Goal: Task Accomplishment & Management: Manage account settings

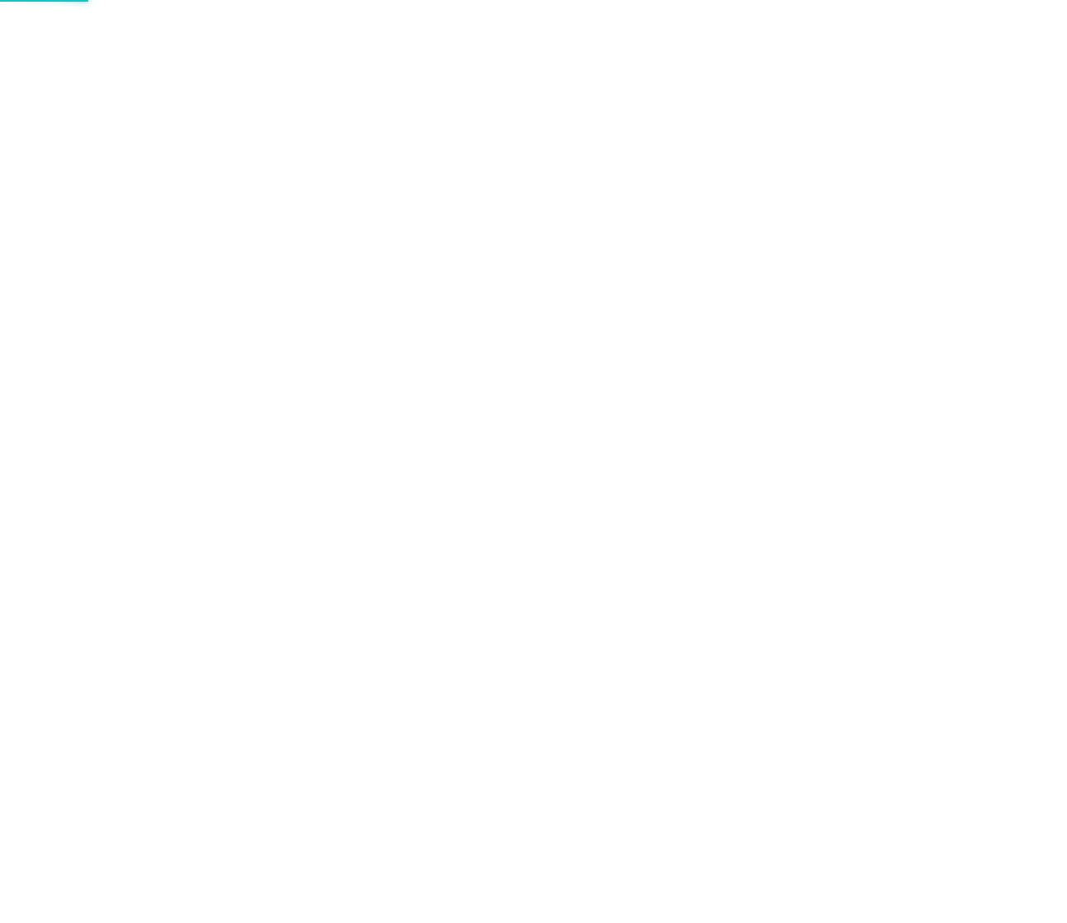
click at [597, 174] on div at bounding box center [533, 461] width 1067 height 923
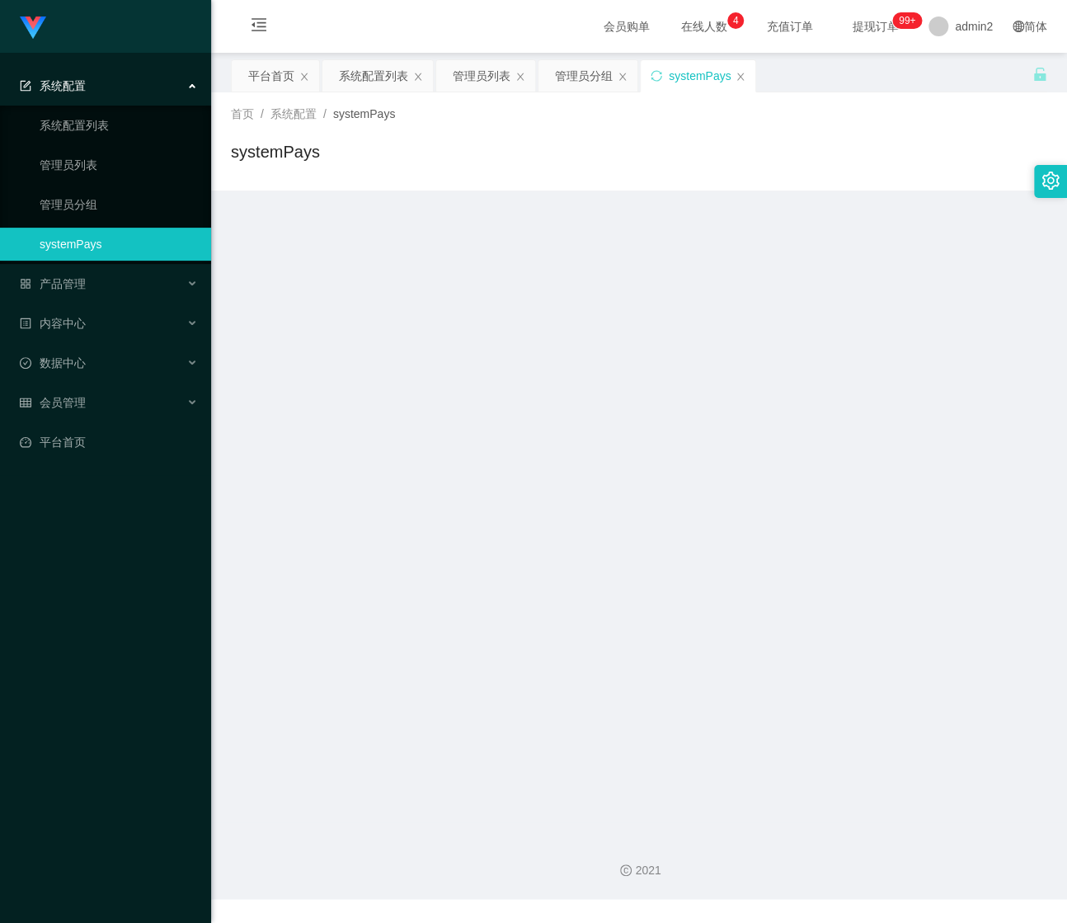
click at [597, 174] on div "systemPays" at bounding box center [639, 158] width 817 height 38
click at [657, 74] on icon "图标: sync" at bounding box center [657, 76] width 12 height 12
click at [736, 80] on icon "图标: close" at bounding box center [741, 77] width 10 height 10
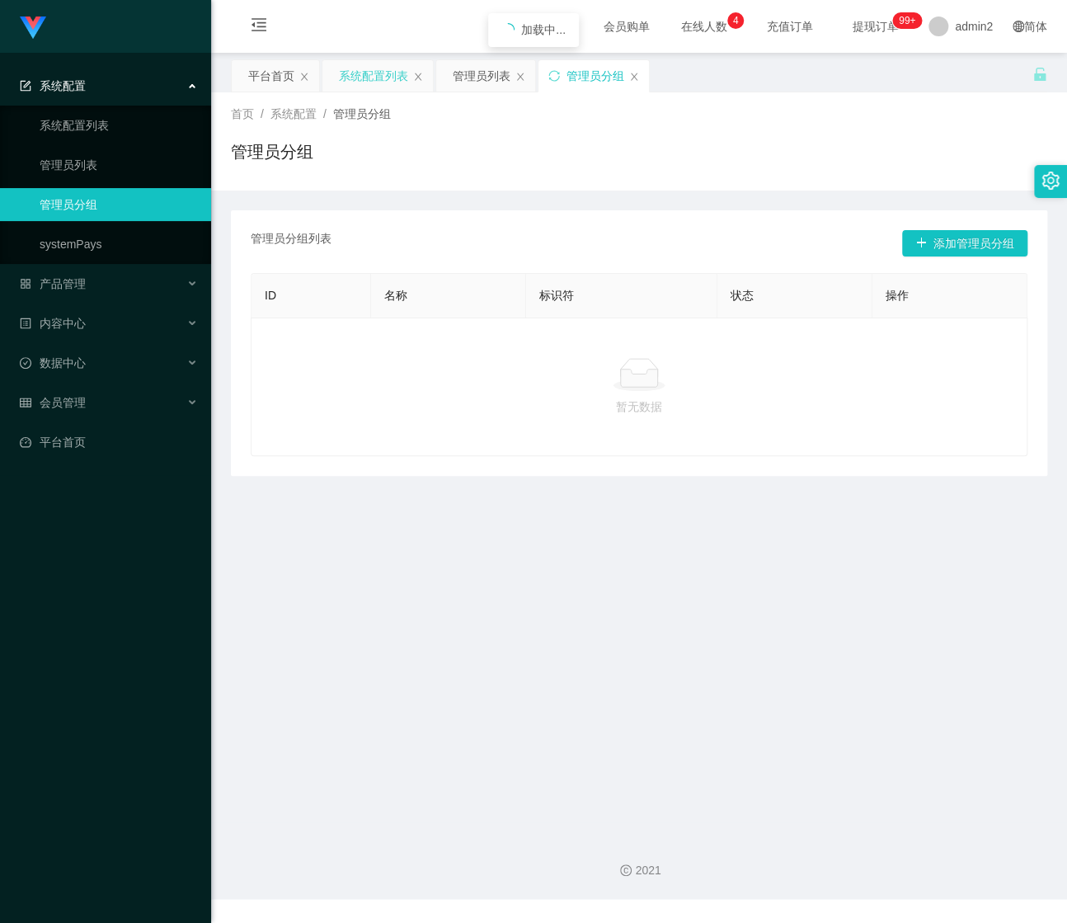
click at [351, 73] on div "系统配置列表" at bounding box center [373, 75] width 69 height 31
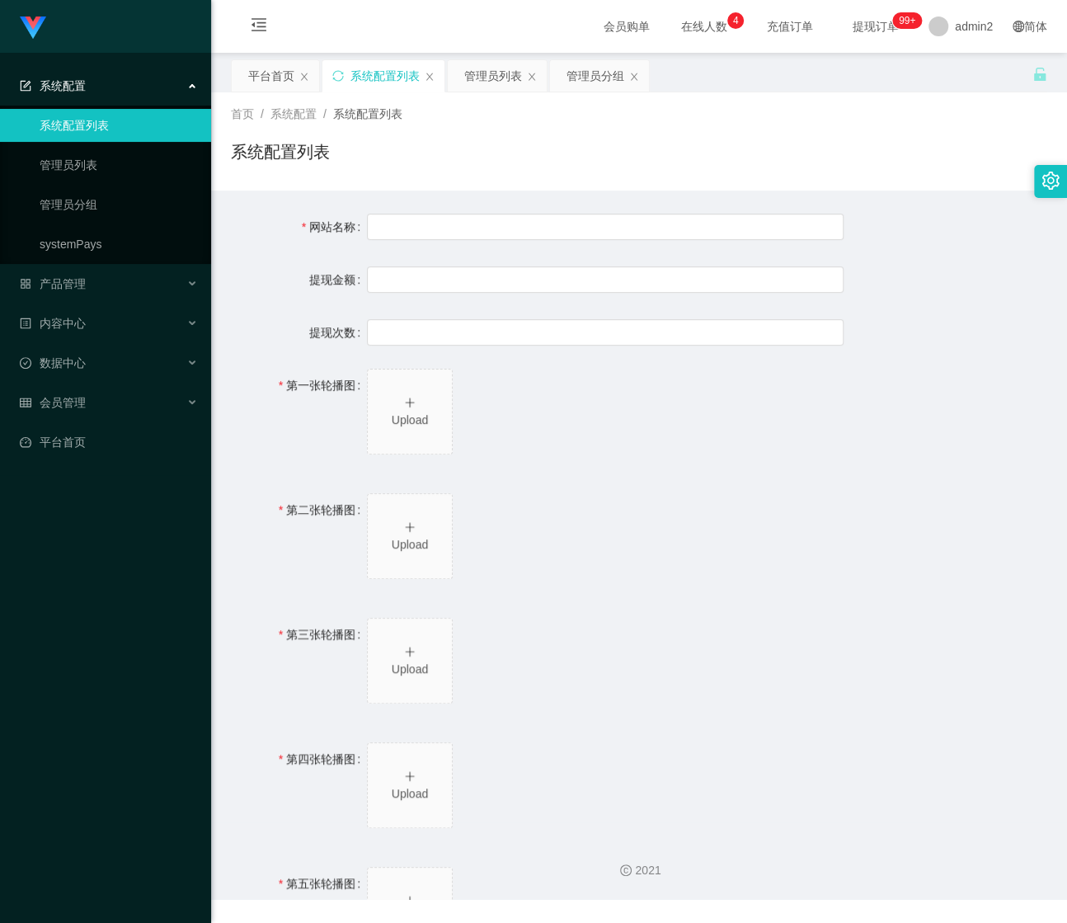
type input "Shopee工作台"
type input "10"
type input "1000000"
type input "[URL][DOMAIN_NAME]"
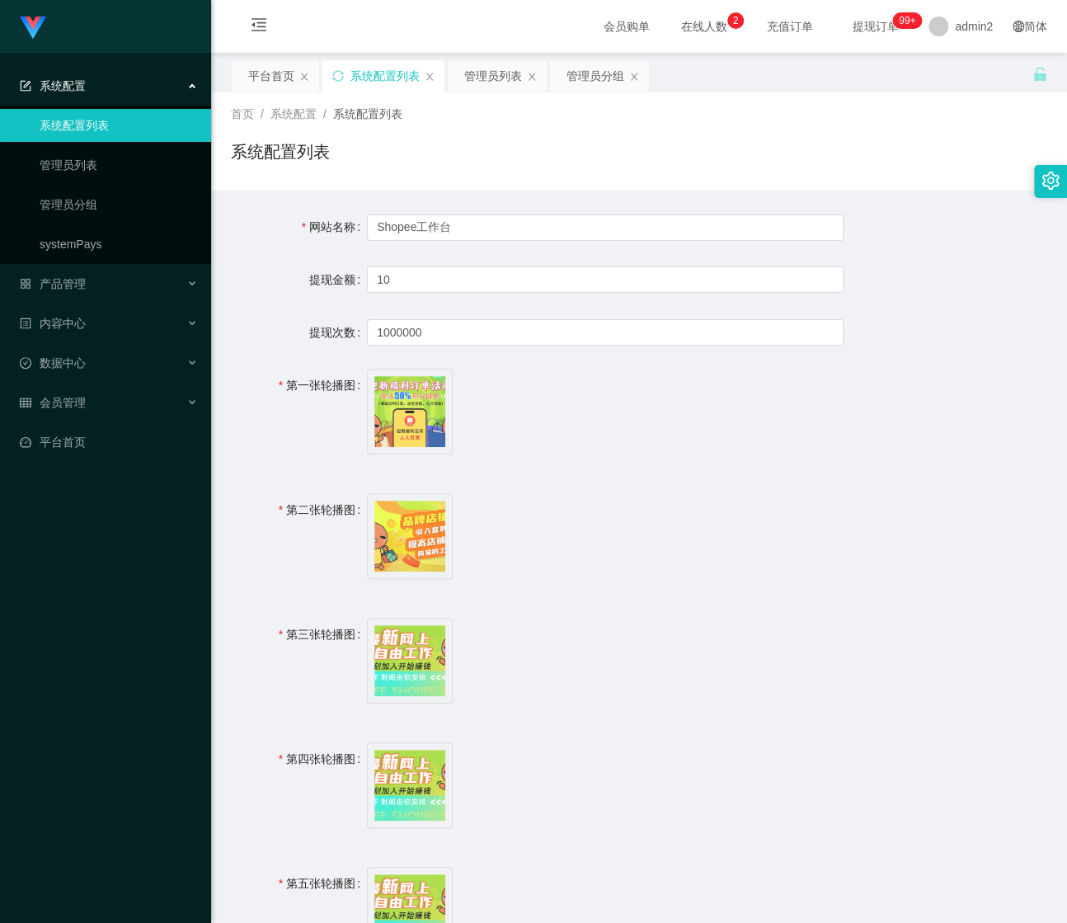
click at [143, 89] on div "系统配置" at bounding box center [105, 85] width 211 height 33
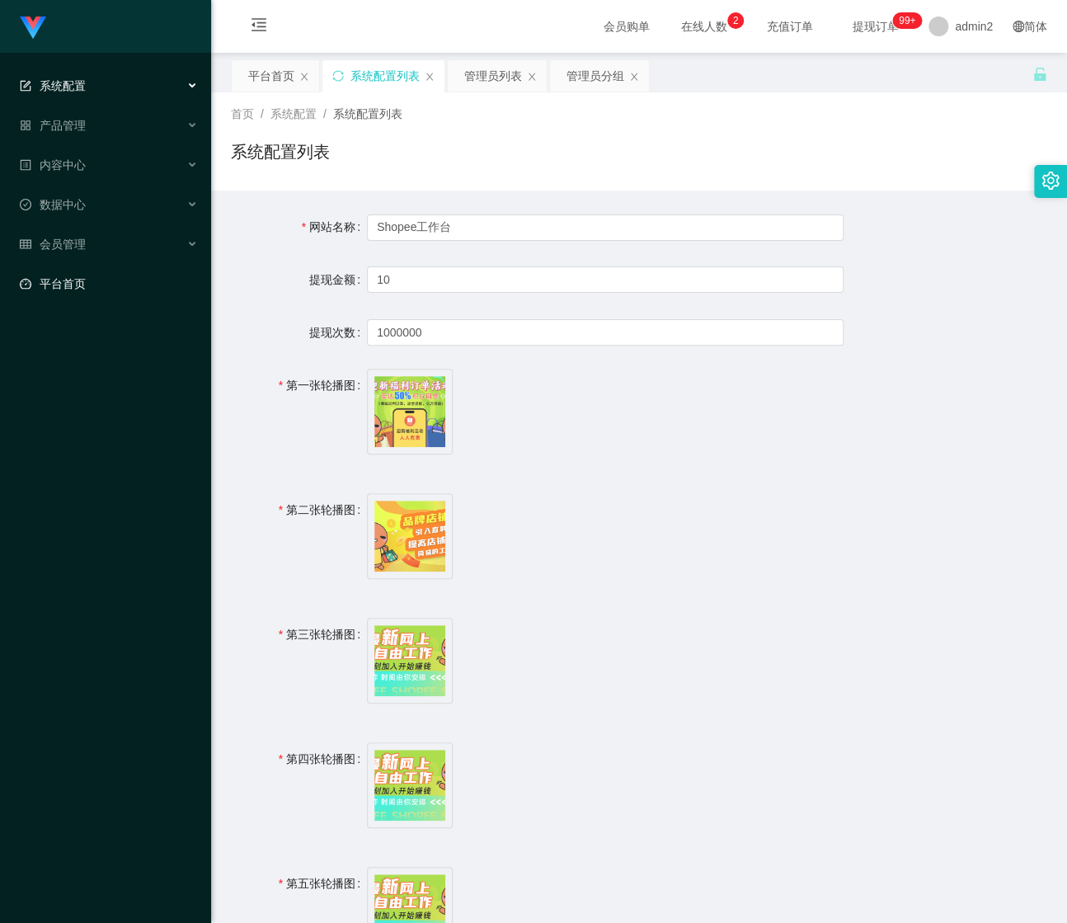
click at [111, 281] on link "平台首页" at bounding box center [109, 283] width 178 height 33
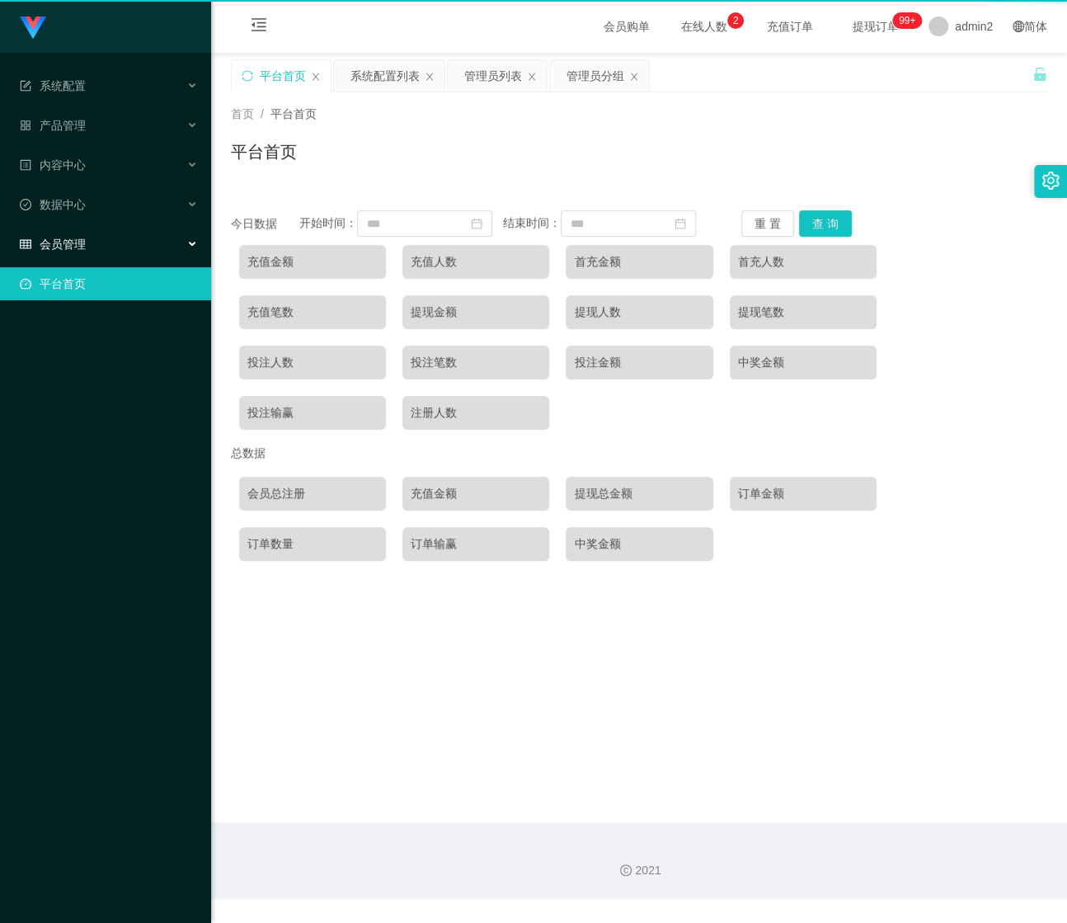
click at [128, 247] on div "会员管理" at bounding box center [105, 244] width 211 height 33
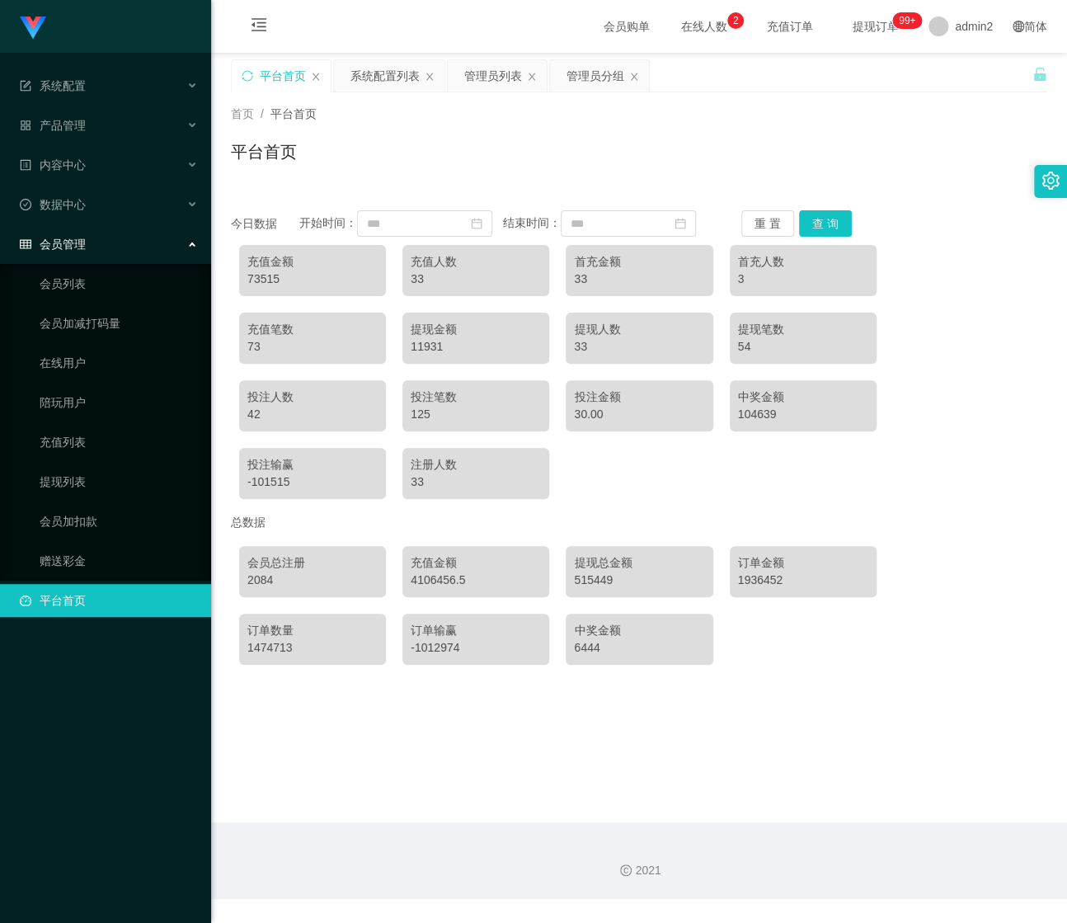
click at [128, 247] on div "会员管理" at bounding box center [105, 244] width 211 height 33
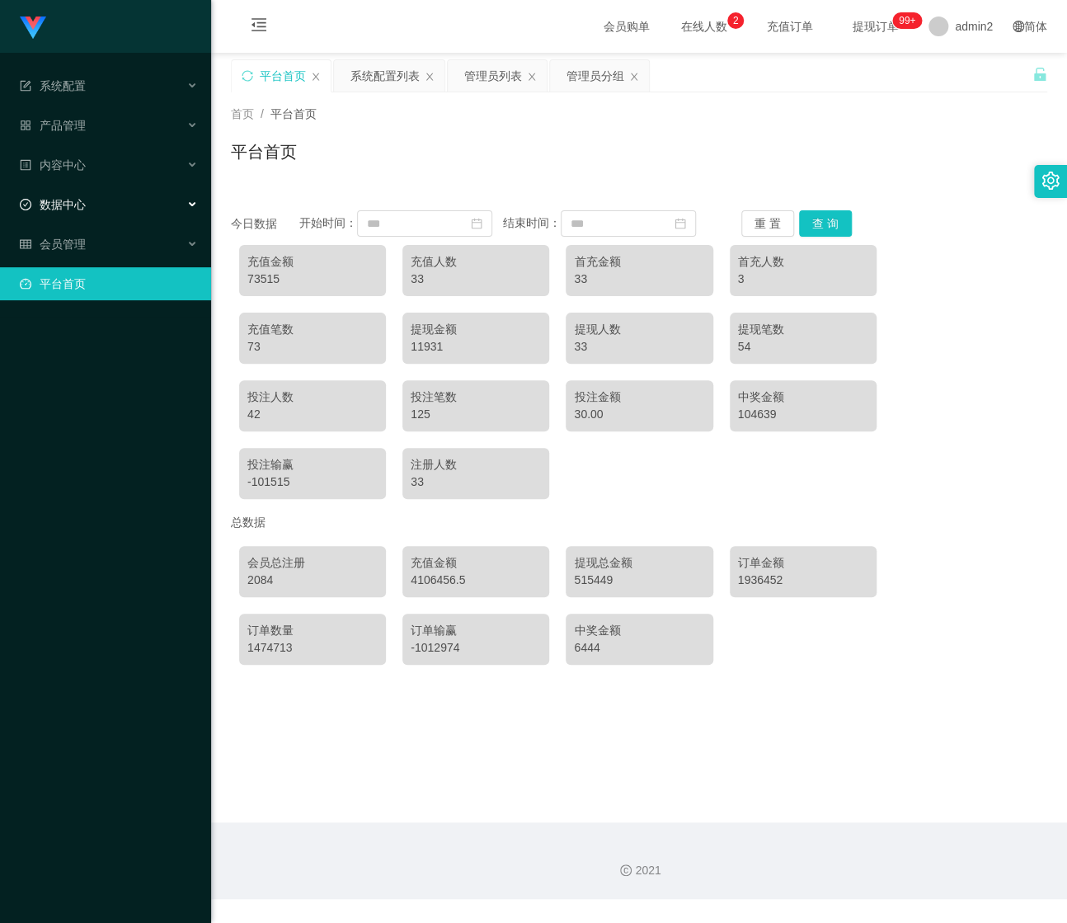
click at [129, 206] on div "数据中心" at bounding box center [105, 204] width 211 height 33
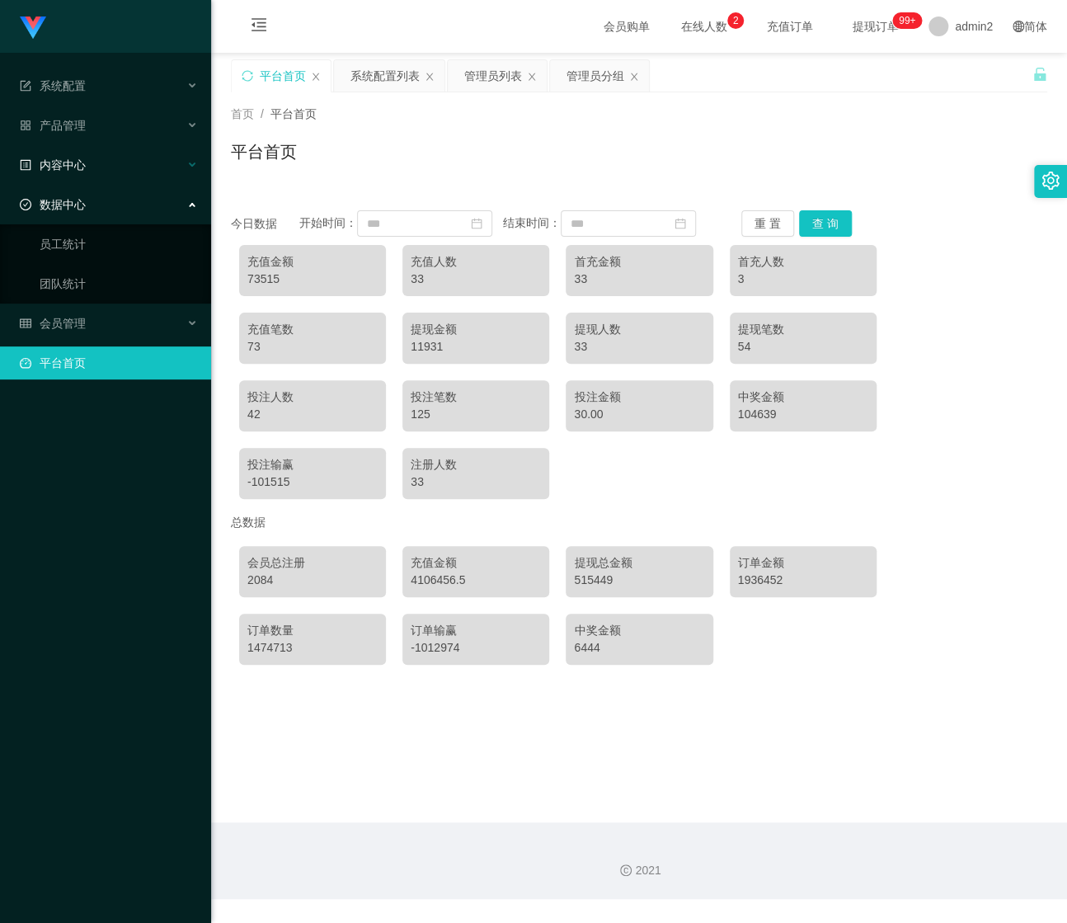
drag, startPoint x: 124, startPoint y: 206, endPoint x: 120, endPoint y: 180, distance: 26.7
click at [124, 206] on div "数据中心" at bounding box center [105, 204] width 211 height 33
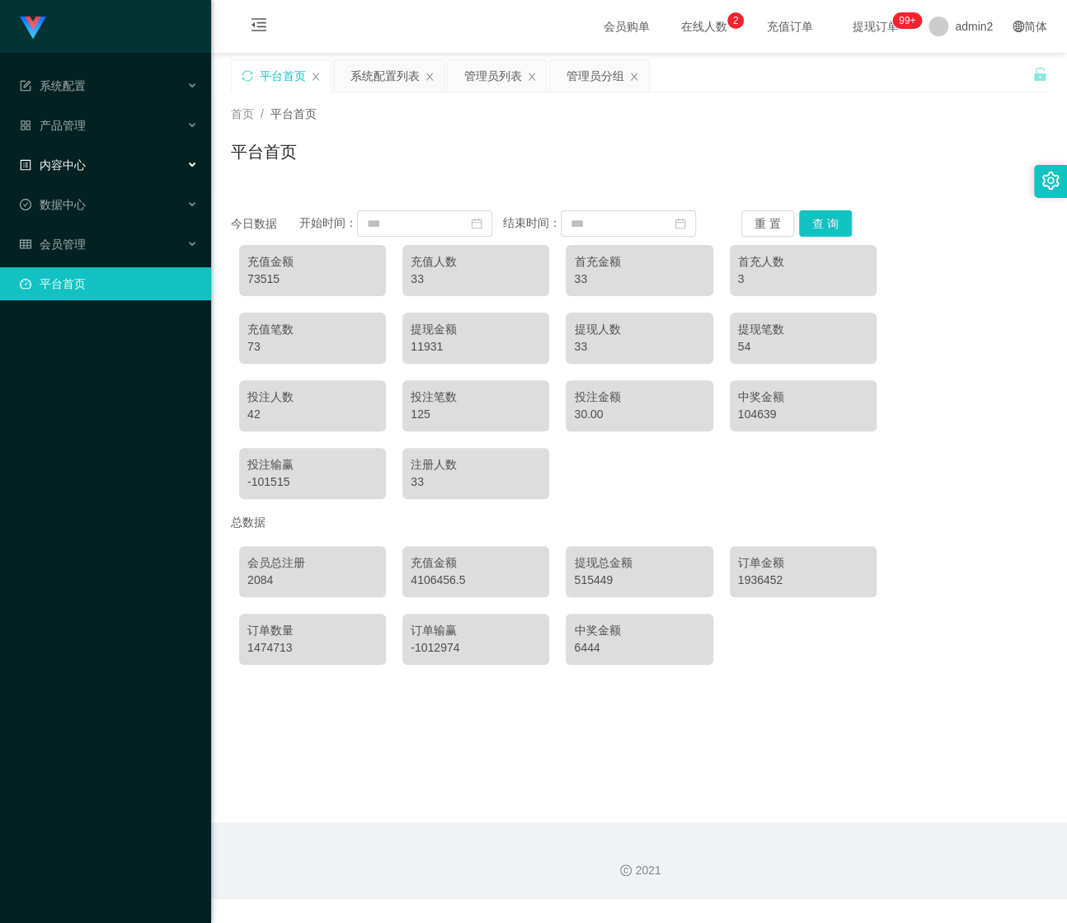
click at [122, 174] on div "内容中心" at bounding box center [105, 164] width 211 height 33
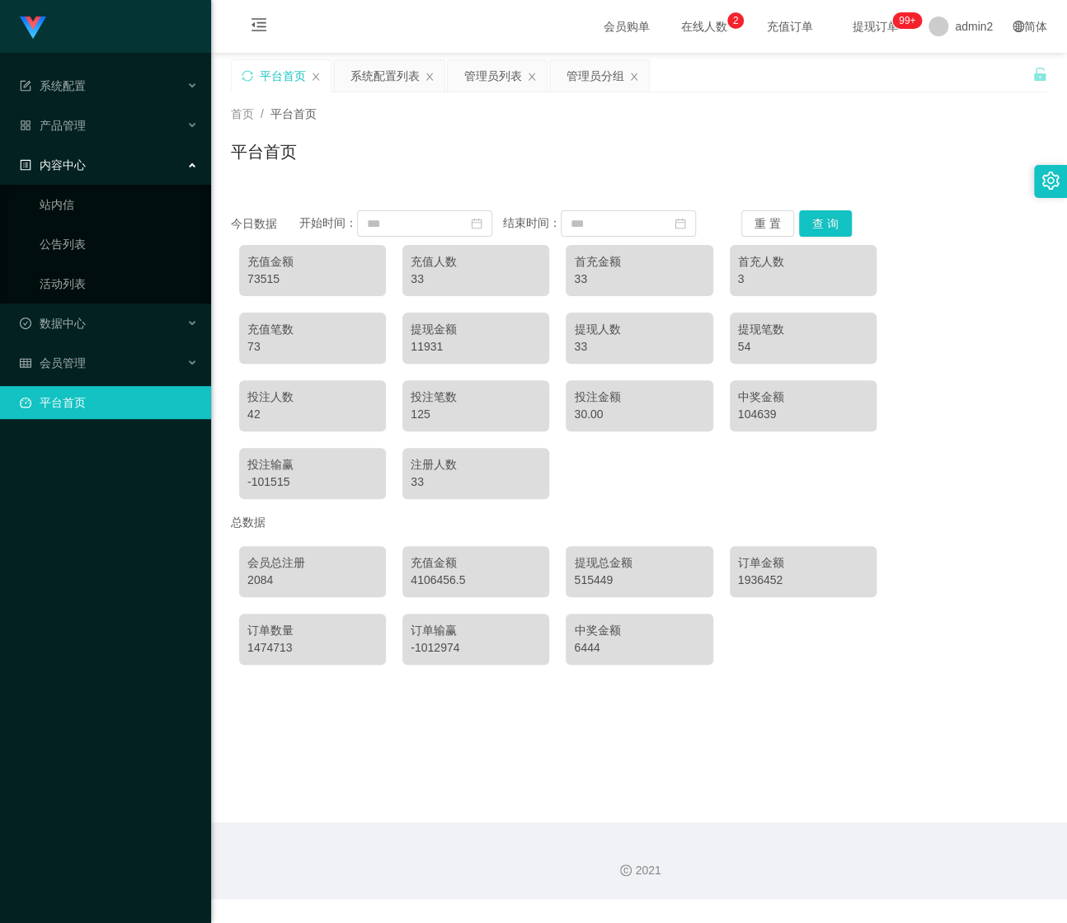
click at [122, 174] on div "内容中心" at bounding box center [105, 164] width 211 height 33
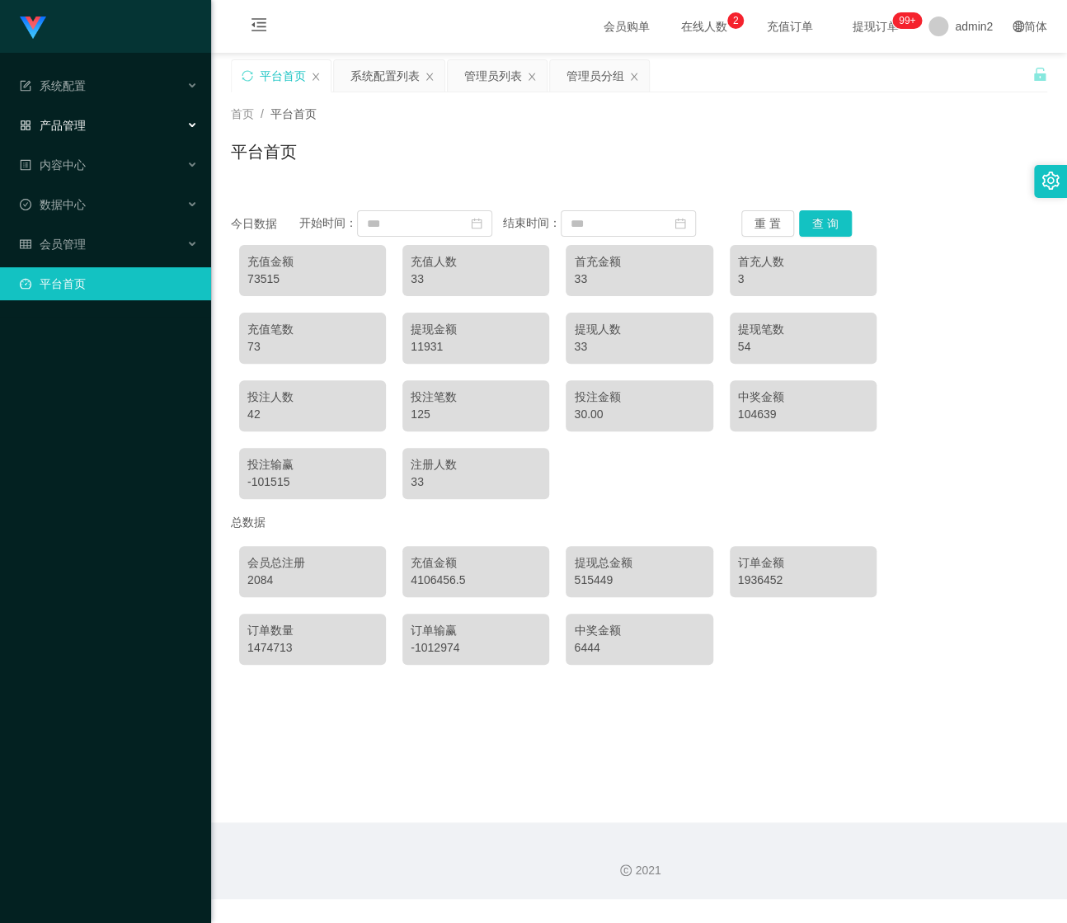
click at [125, 134] on div "产品管理" at bounding box center [105, 125] width 211 height 33
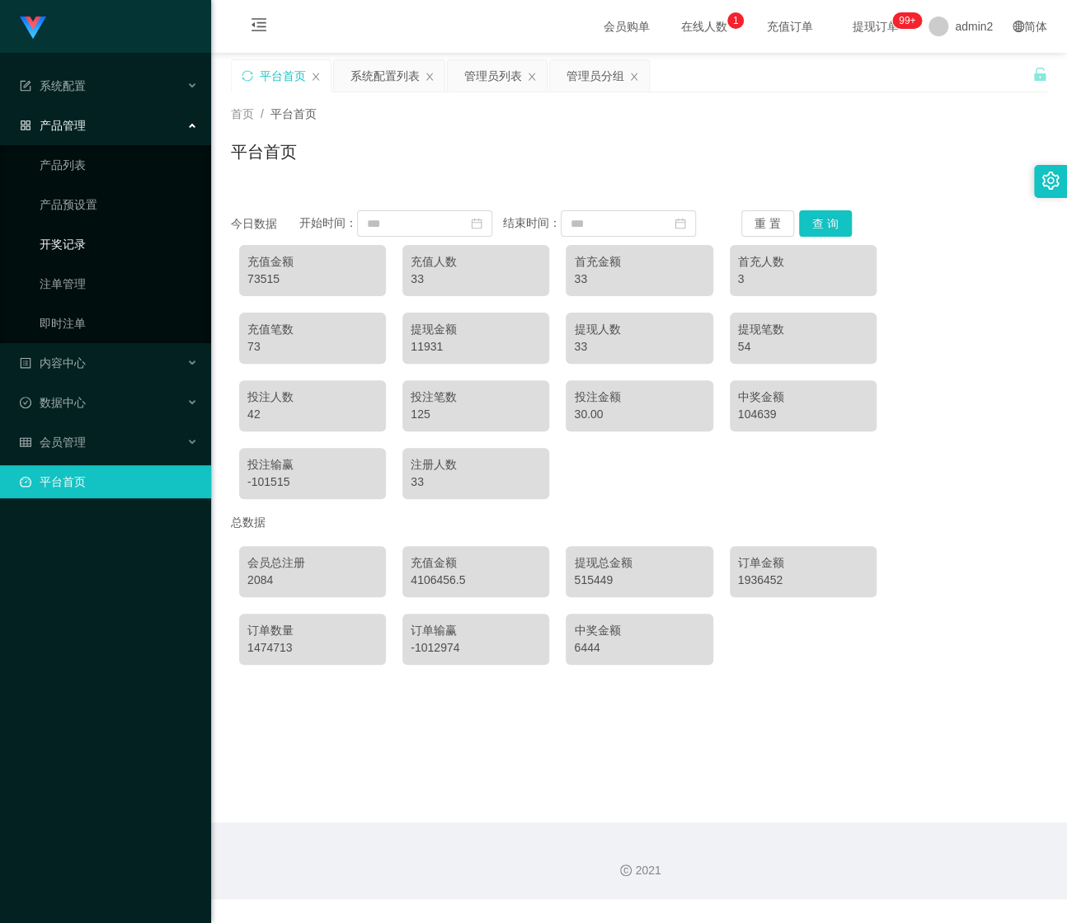
click at [102, 243] on link "开奖记录" at bounding box center [119, 244] width 158 height 33
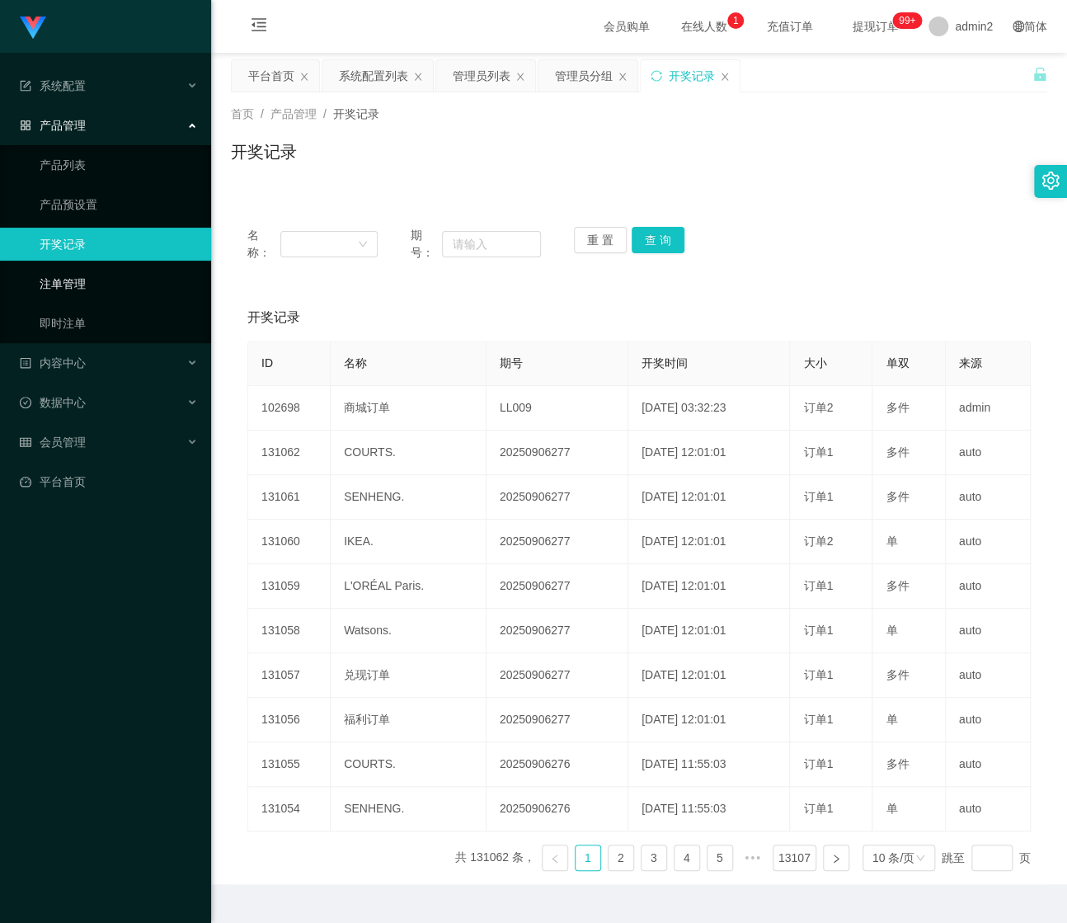
click at [101, 274] on link "注单管理" at bounding box center [119, 283] width 158 height 33
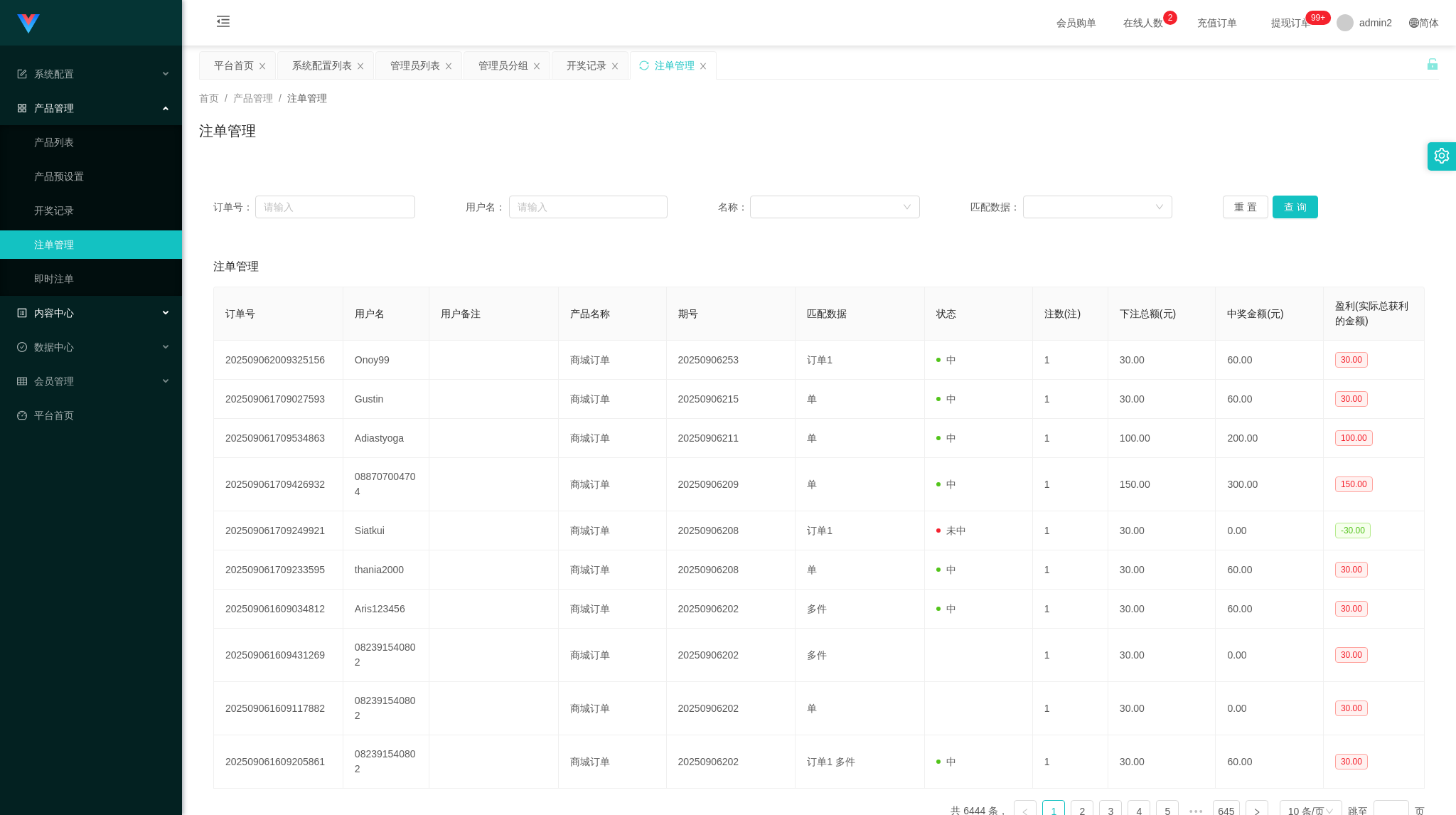
click at [66, 312] on span "内容中心" at bounding box center [46, 312] width 57 height 11
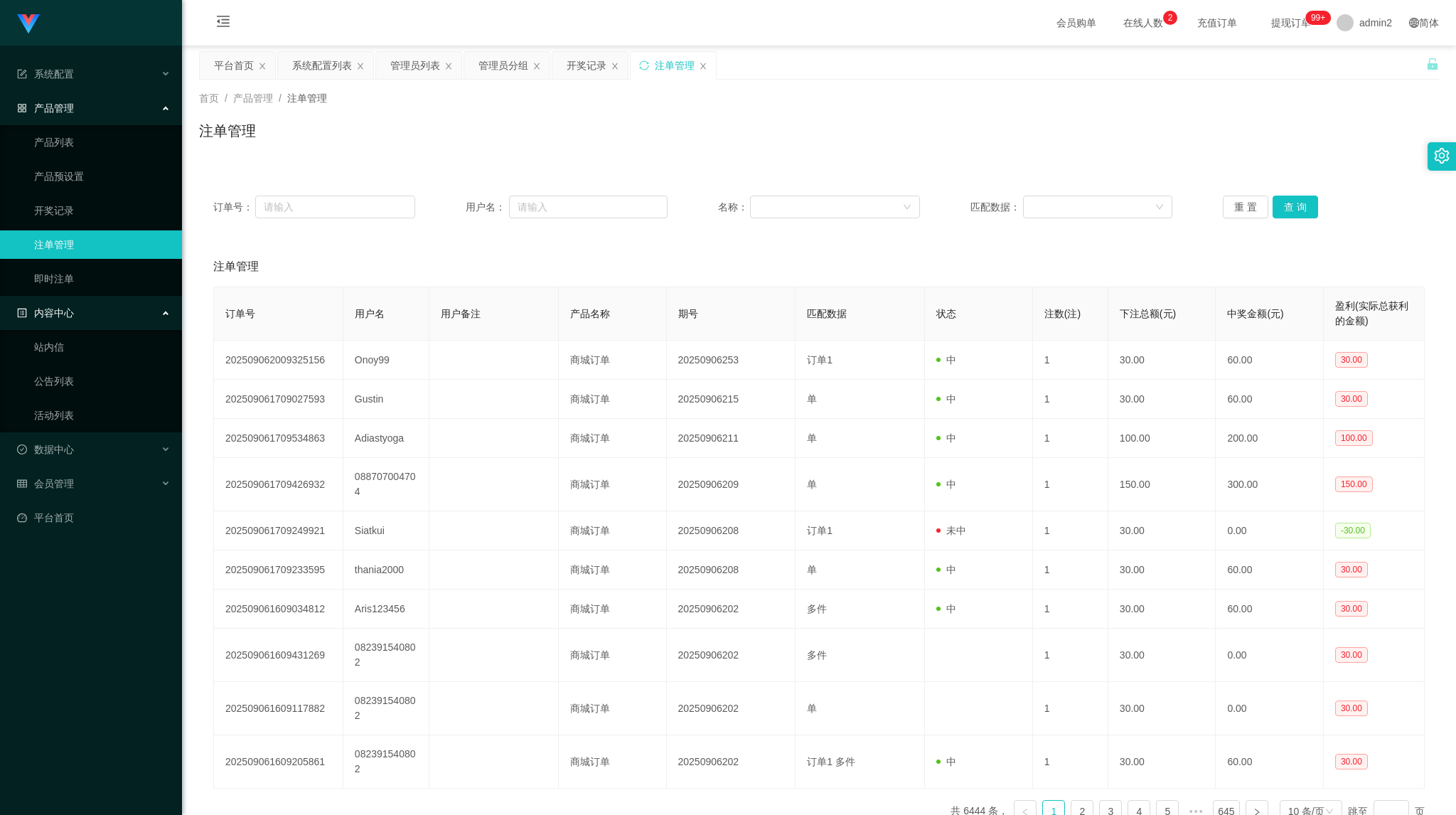
click at [90, 304] on div "内容中心" at bounding box center [91, 312] width 182 height 28
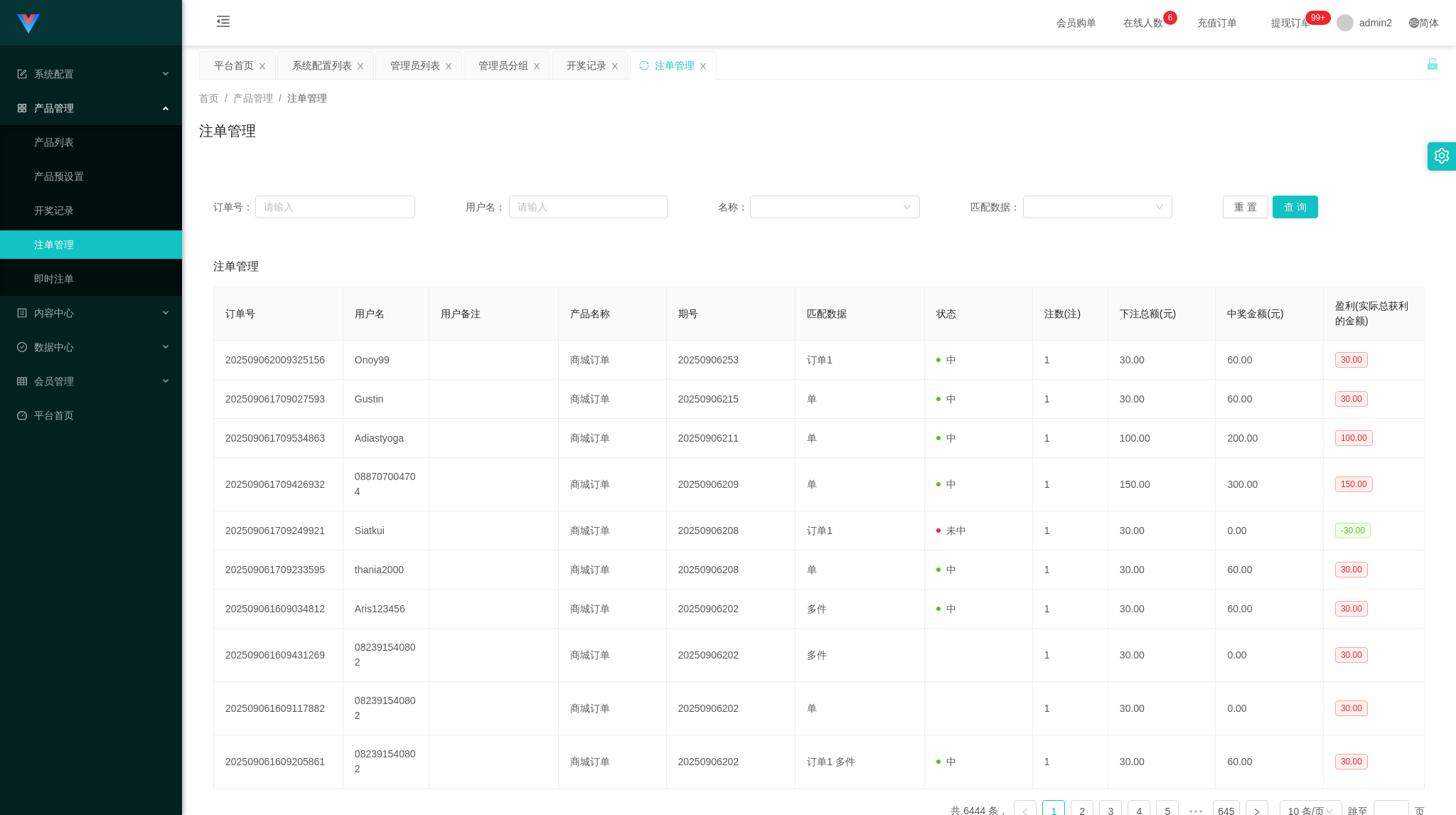
click at [99, 114] on div "产品管理" at bounding box center [91, 108] width 182 height 28
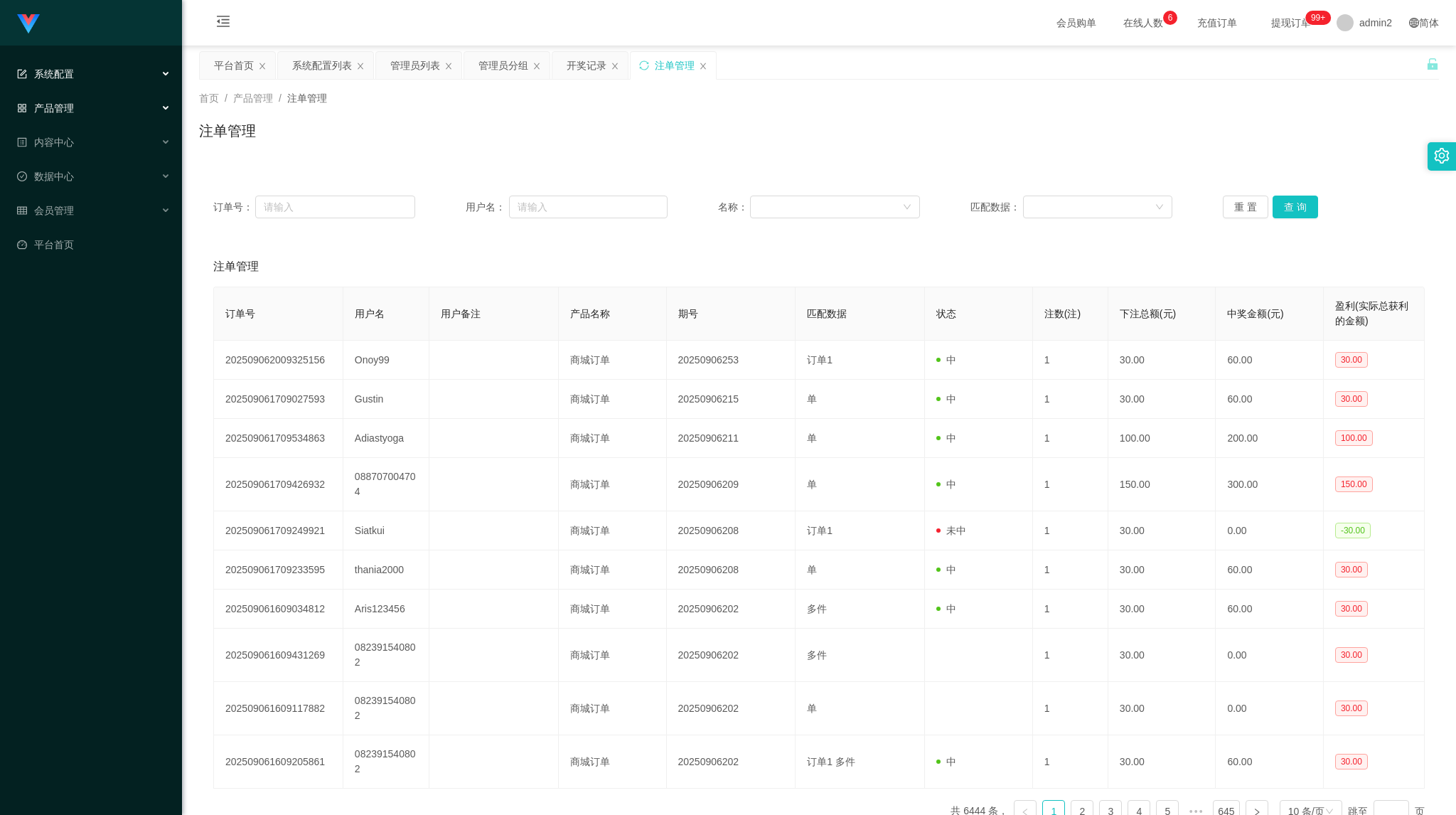
click at [99, 71] on div "系统配置" at bounding box center [91, 73] width 182 height 28
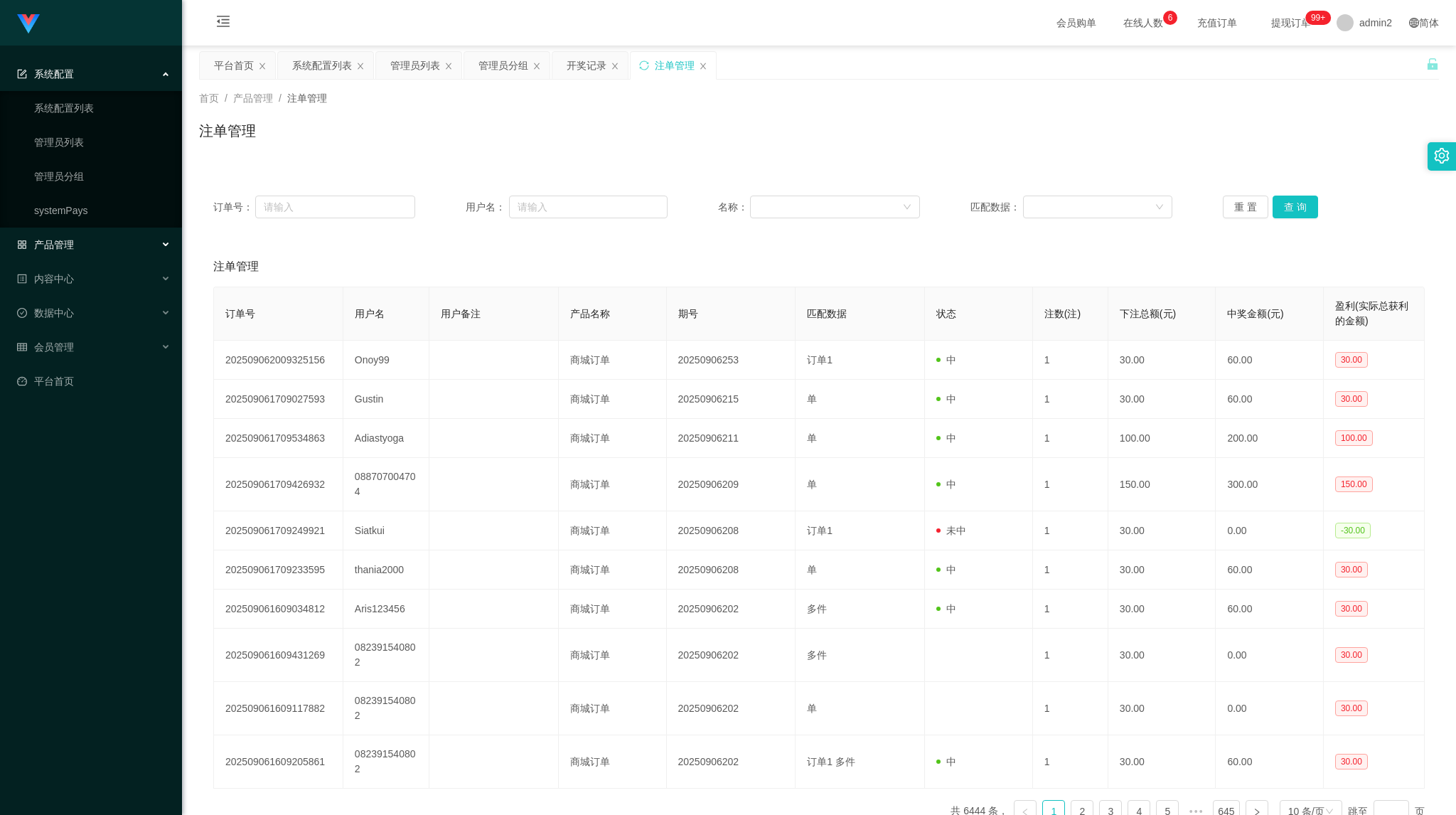
click at [99, 71] on div "系统配置" at bounding box center [91, 73] width 182 height 28
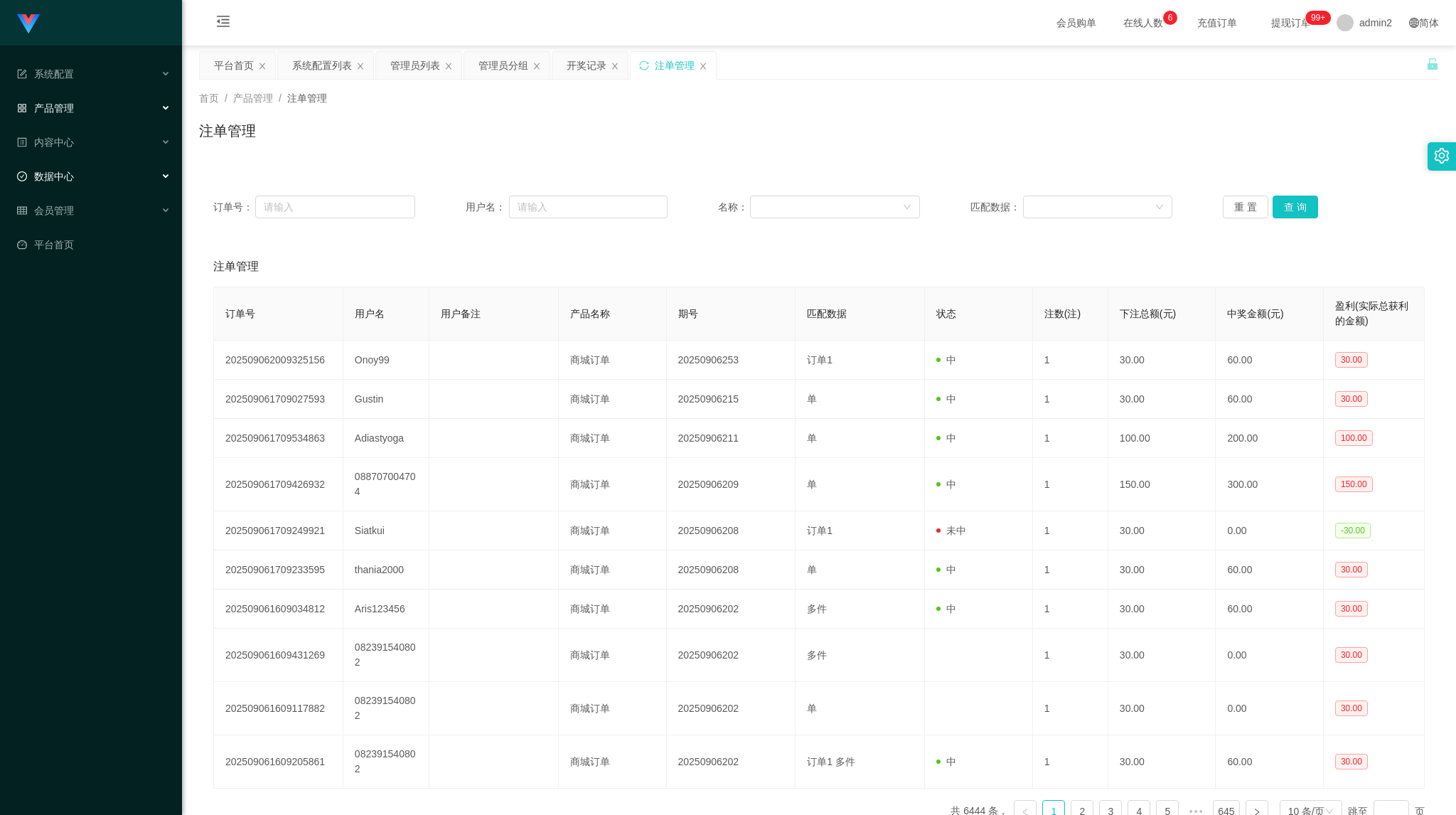
click at [84, 174] on div "数据中心" at bounding box center [91, 176] width 182 height 28
click at [84, 140] on div "内容中心" at bounding box center [91, 141] width 182 height 28
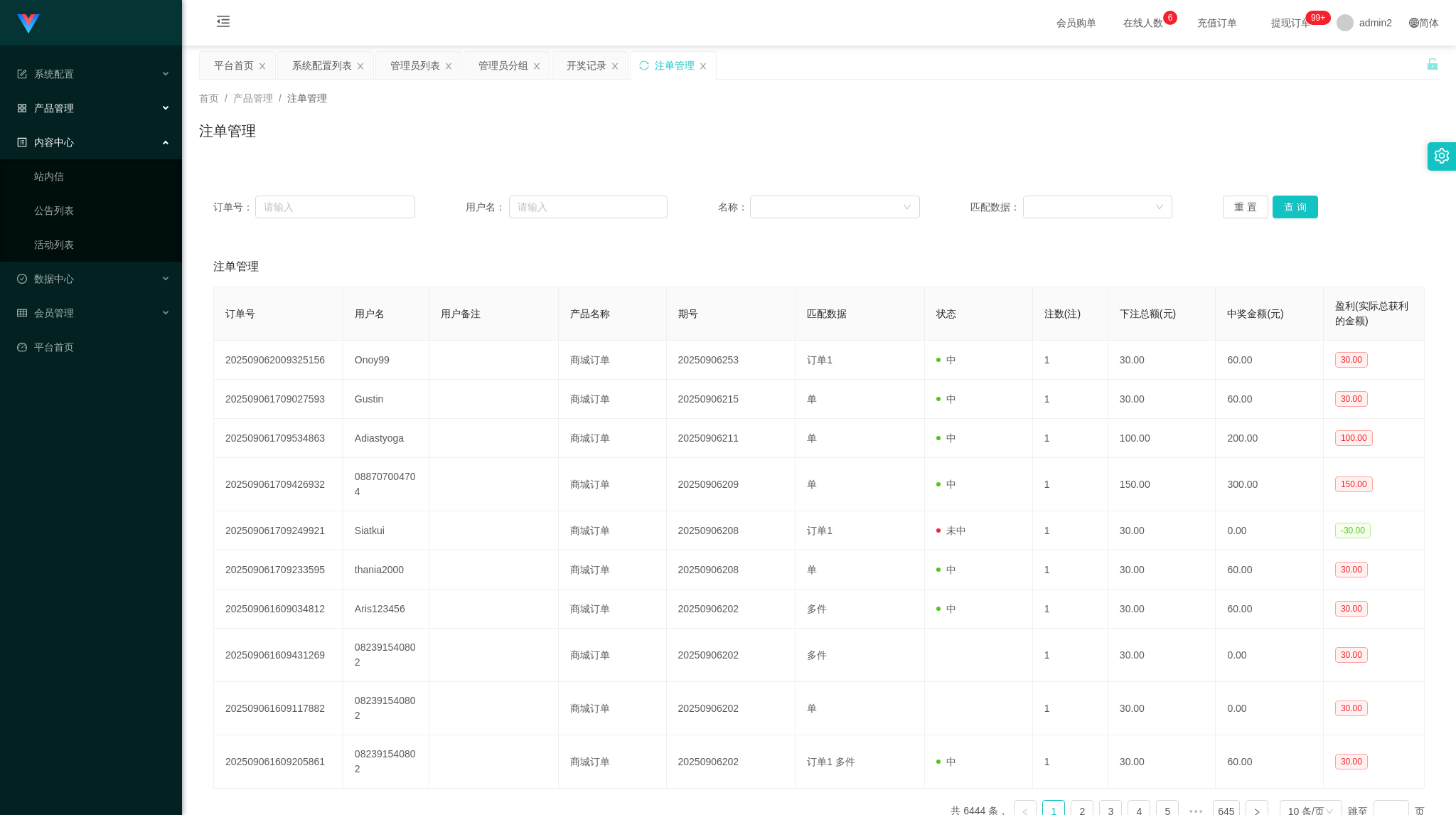
click at [84, 140] on div "内容中心" at bounding box center [91, 141] width 182 height 28
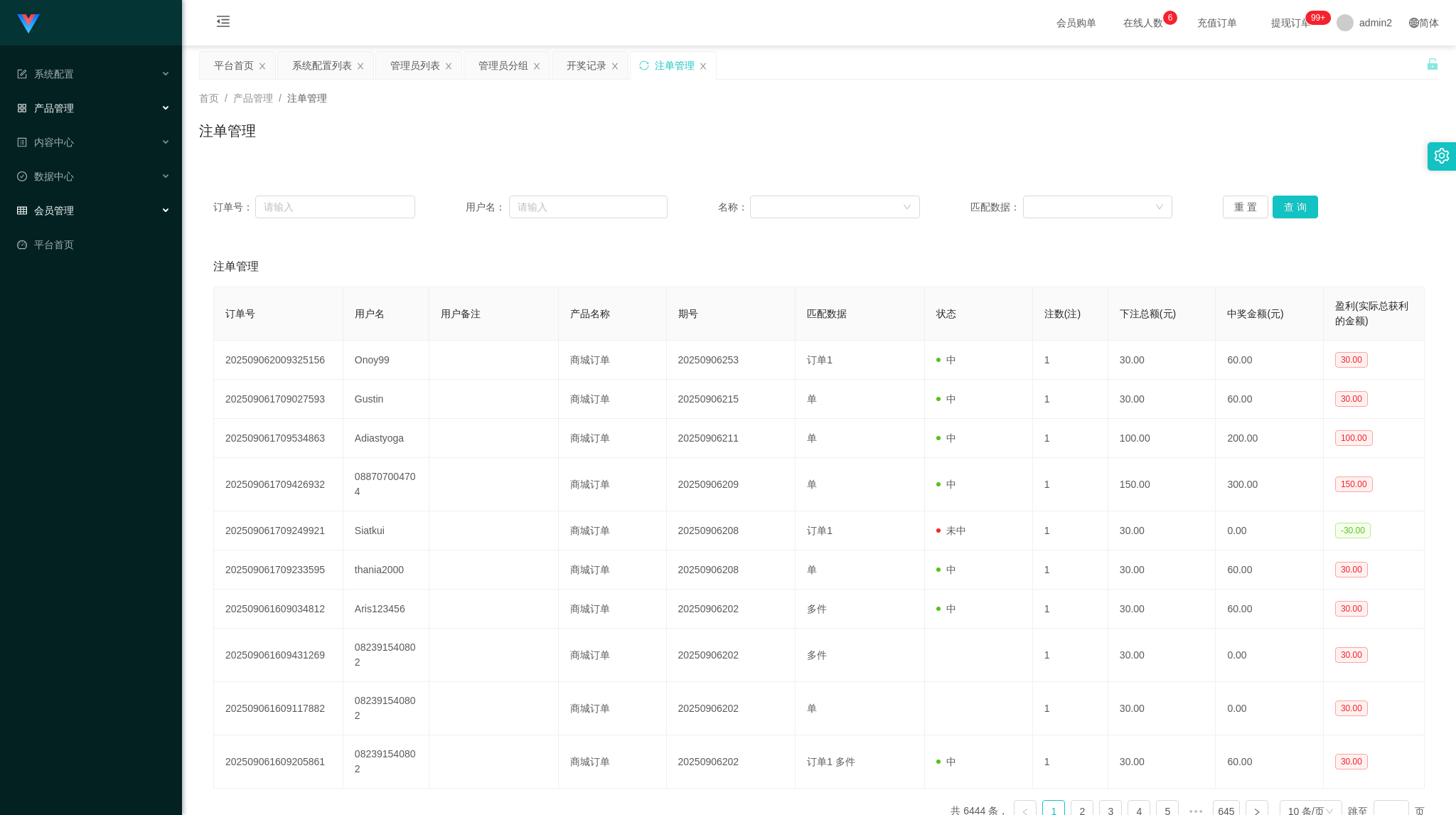
click at [87, 222] on div "会员管理" at bounding box center [91, 210] width 182 height 28
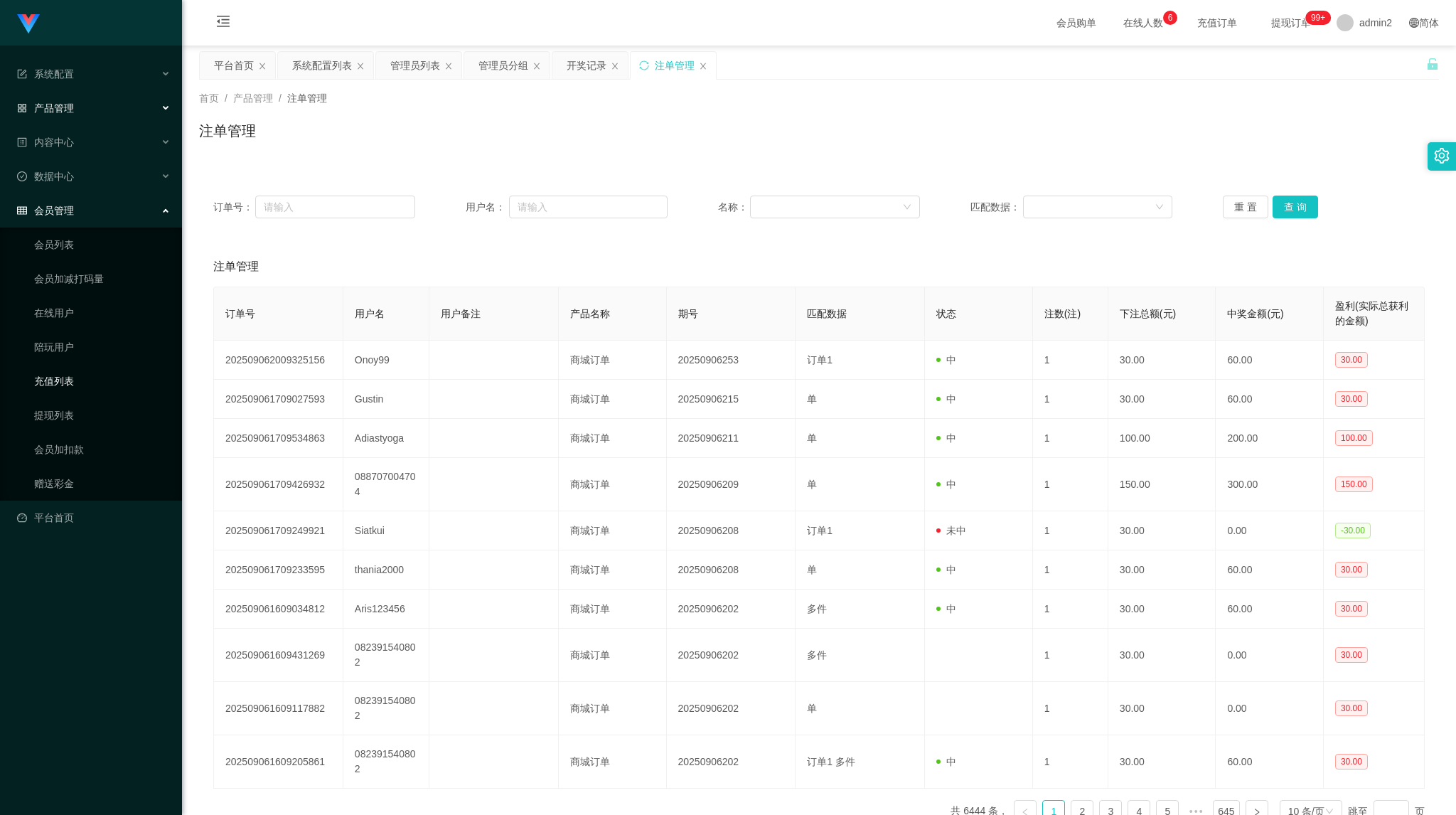
click at [71, 375] on link "充值列表" at bounding box center [103, 381] width 136 height 28
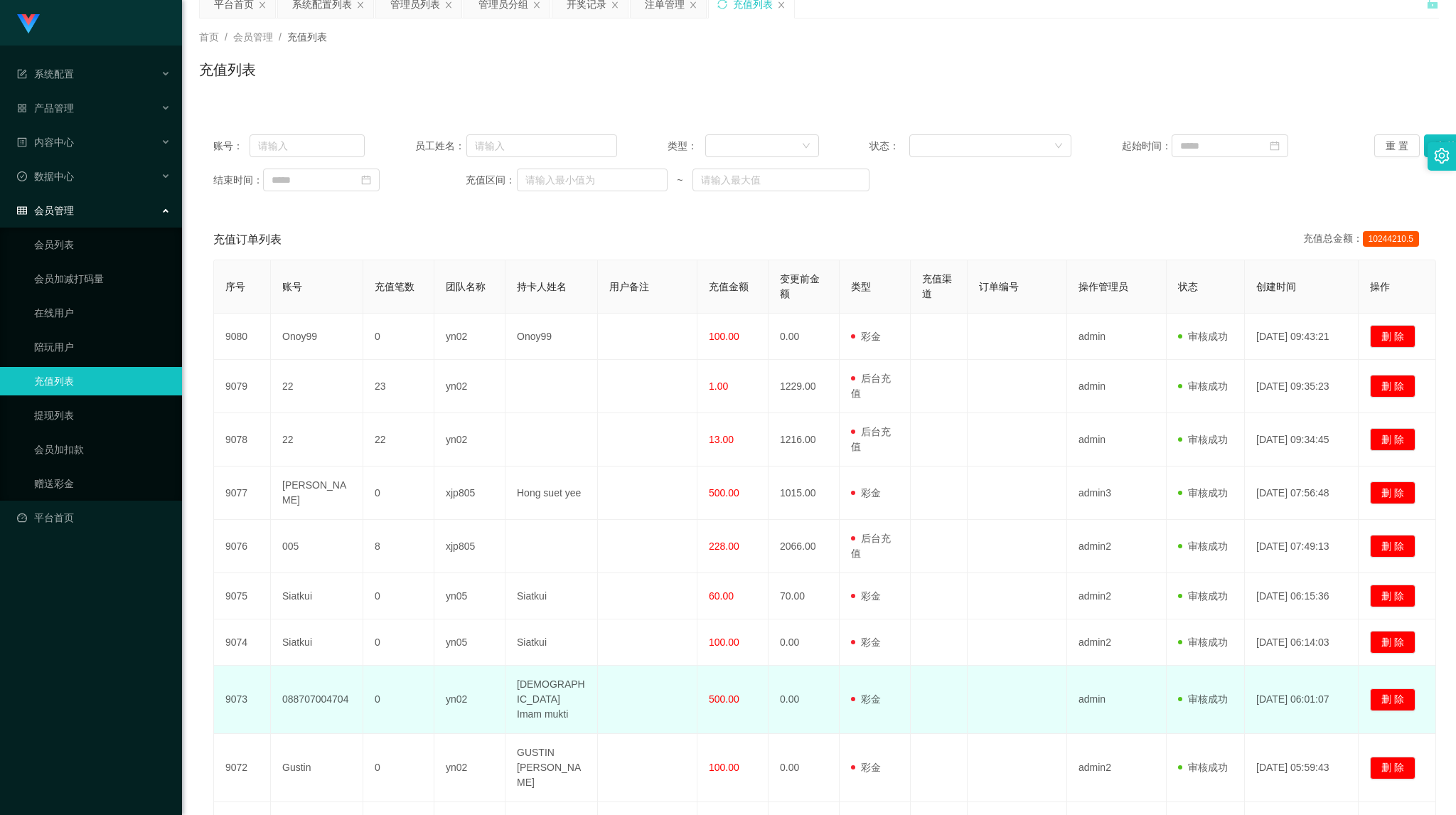
scroll to position [47, 0]
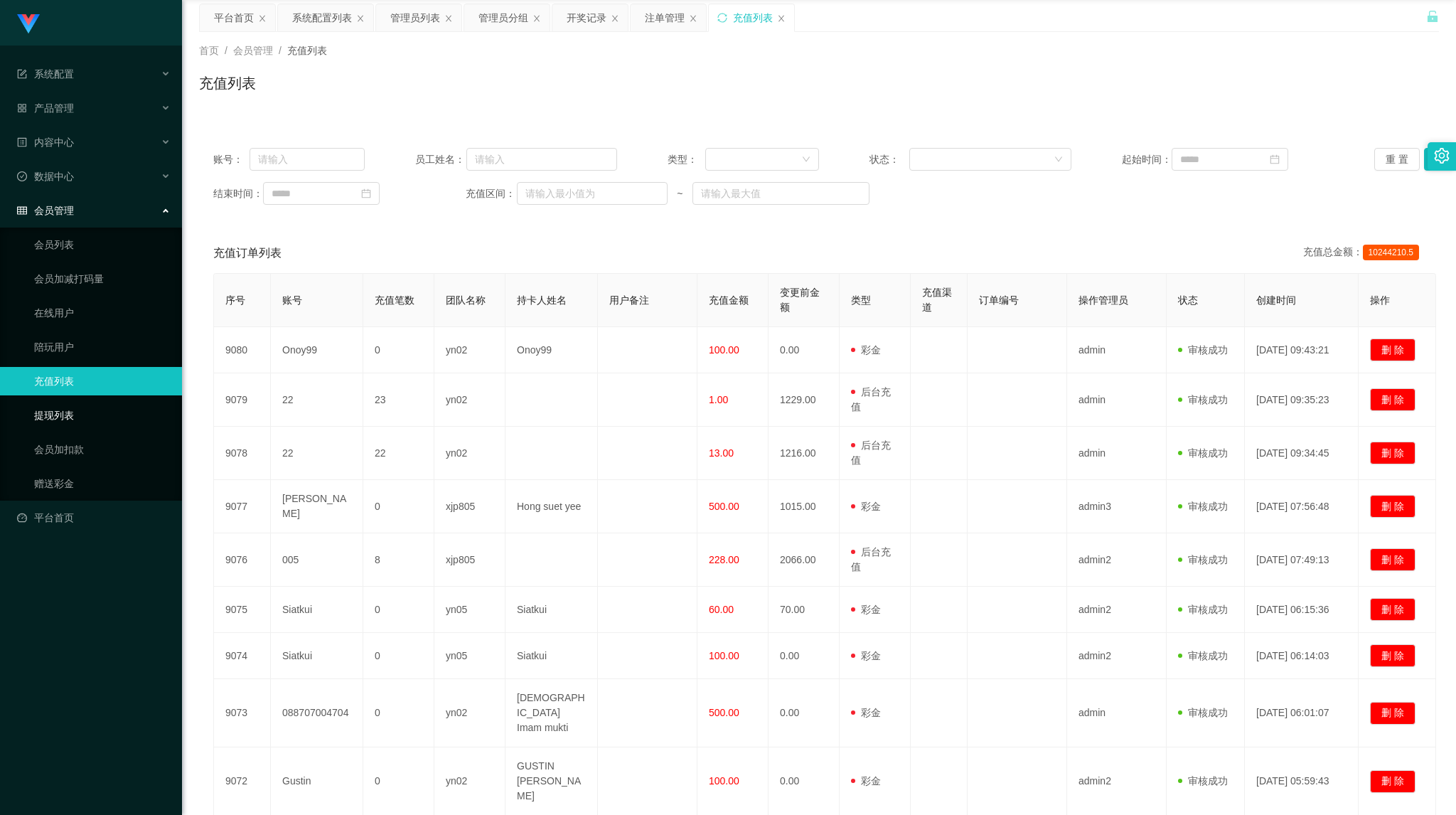
click at [77, 404] on link "提现列表" at bounding box center [103, 415] width 136 height 28
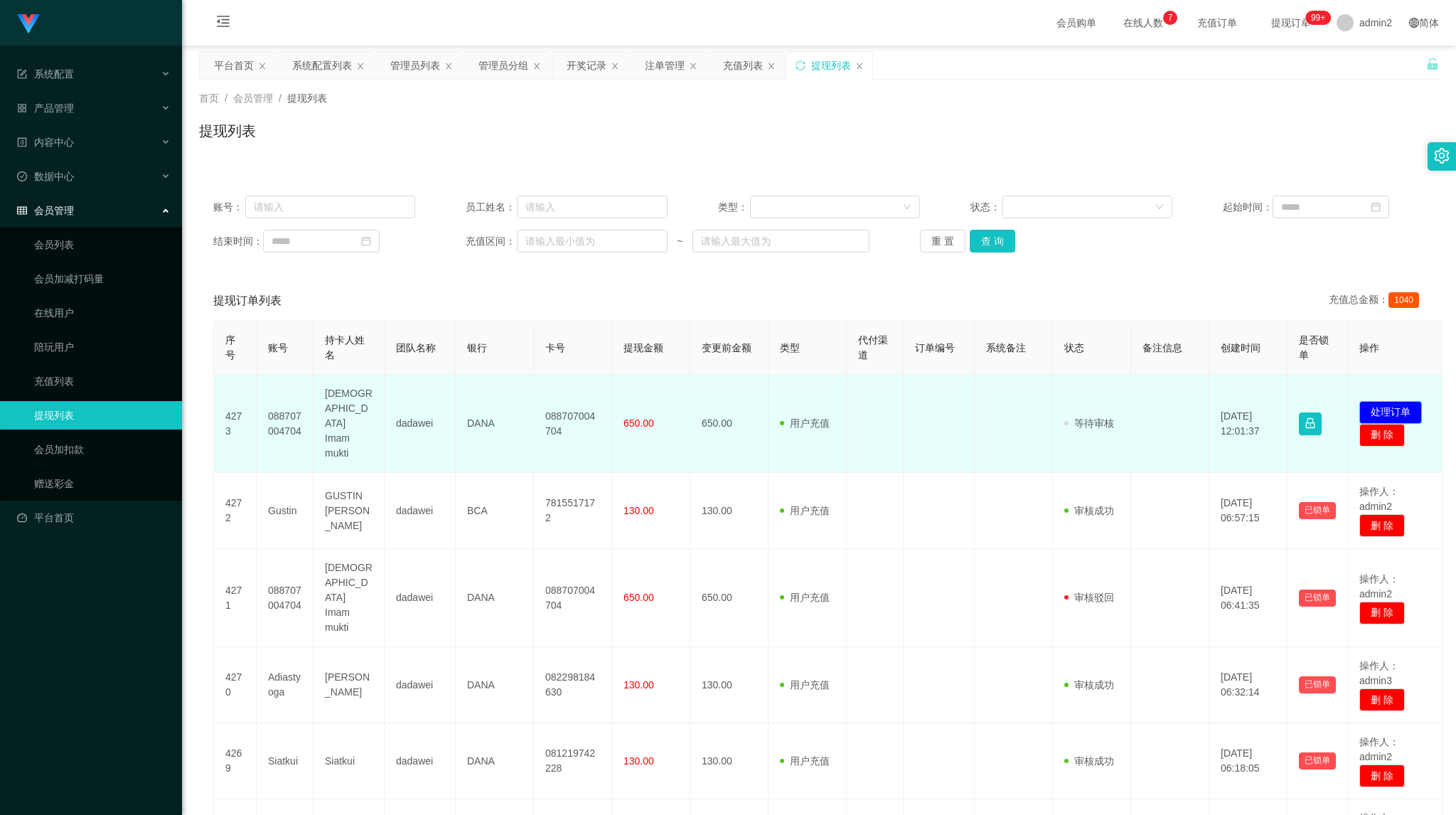
click at [920, 401] on button "处理订单" at bounding box center [1390, 412] width 63 height 22
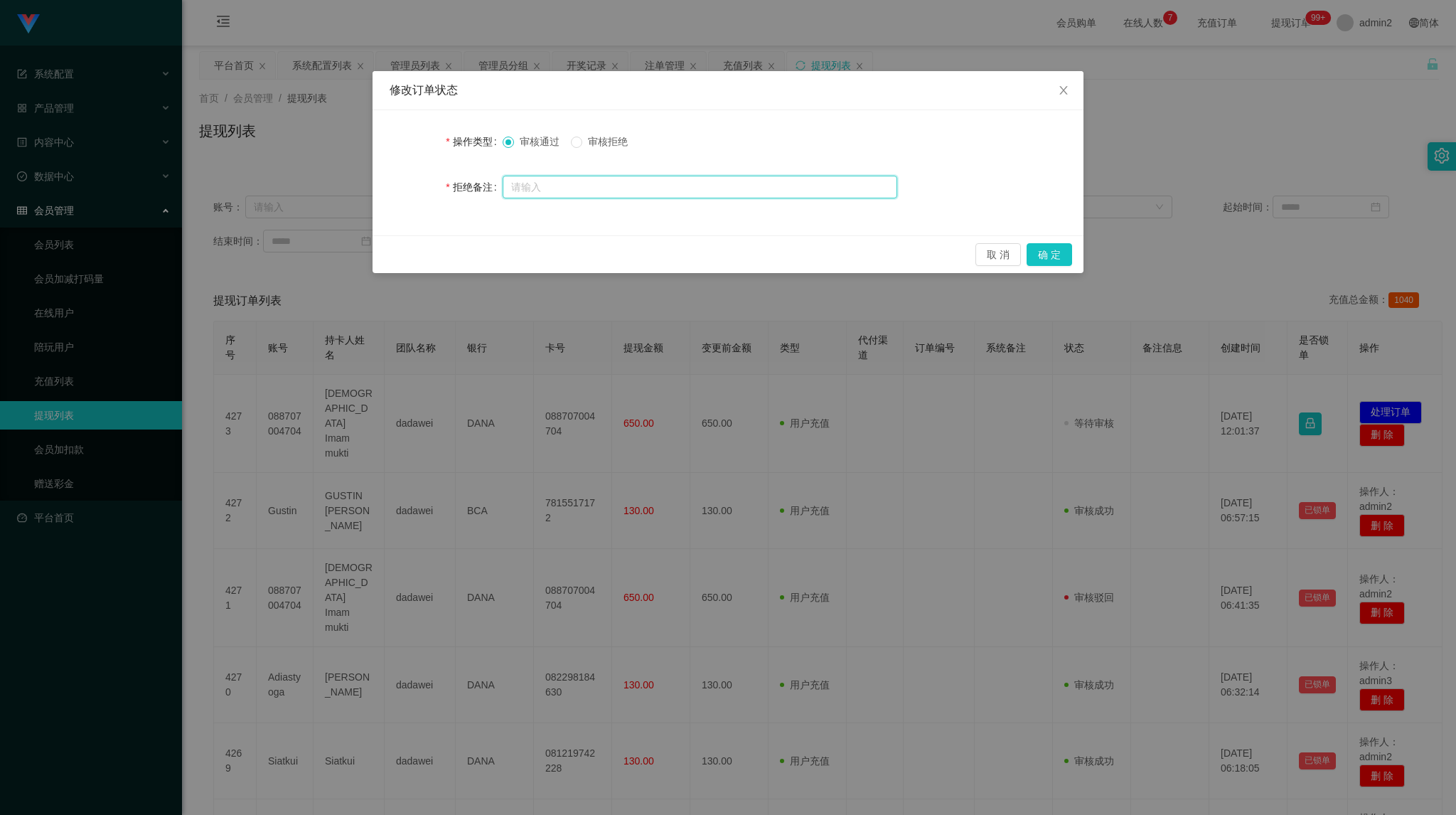
click at [716, 197] on input "text" at bounding box center [700, 187] width 395 height 22
click at [920, 246] on button "取 消" at bounding box center [998, 254] width 46 height 22
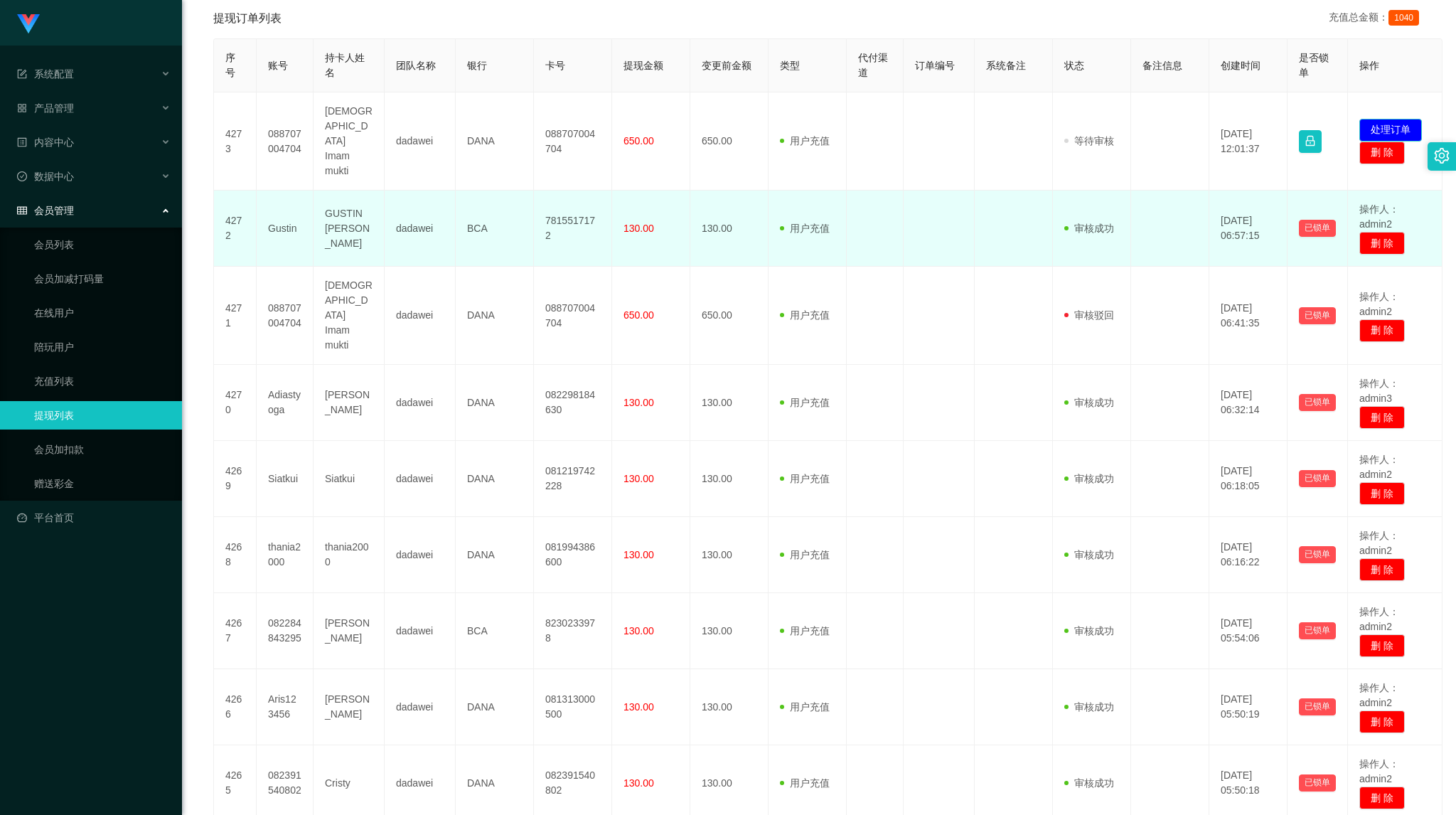
scroll to position [285, 0]
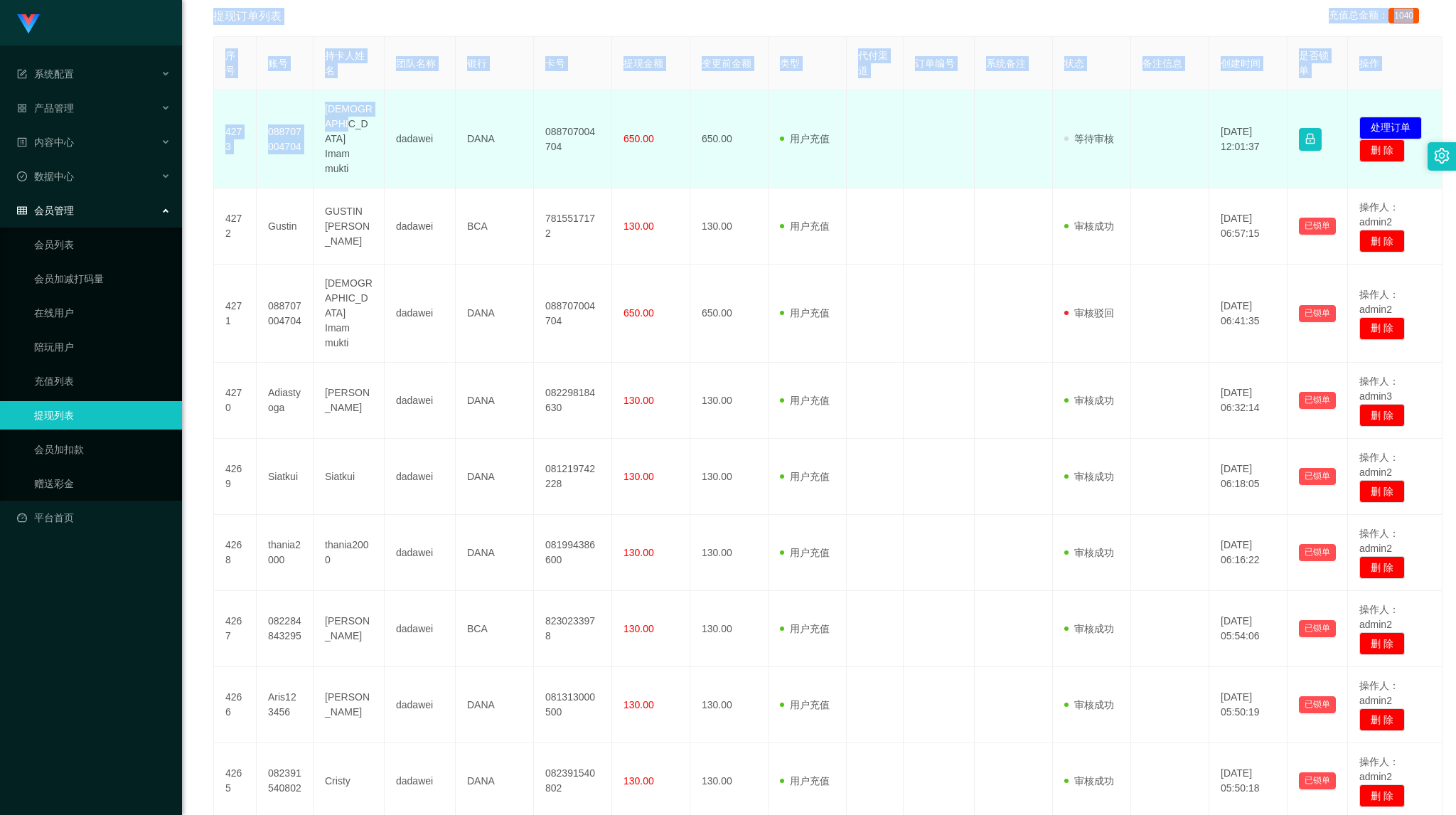
drag, startPoint x: 202, startPoint y: 7, endPoint x: 320, endPoint y: 152, distance: 186.9
click at [320, 156] on div "提现订单列表 充值总金额： 1040 序号 账号 持卡人姓名 团队名称 银行 卡号 提现金额 变更前金额 类型 代付渠道 订单编号 系统备注 状态 备注信息 …" at bounding box center [819, 468] width 1240 height 944
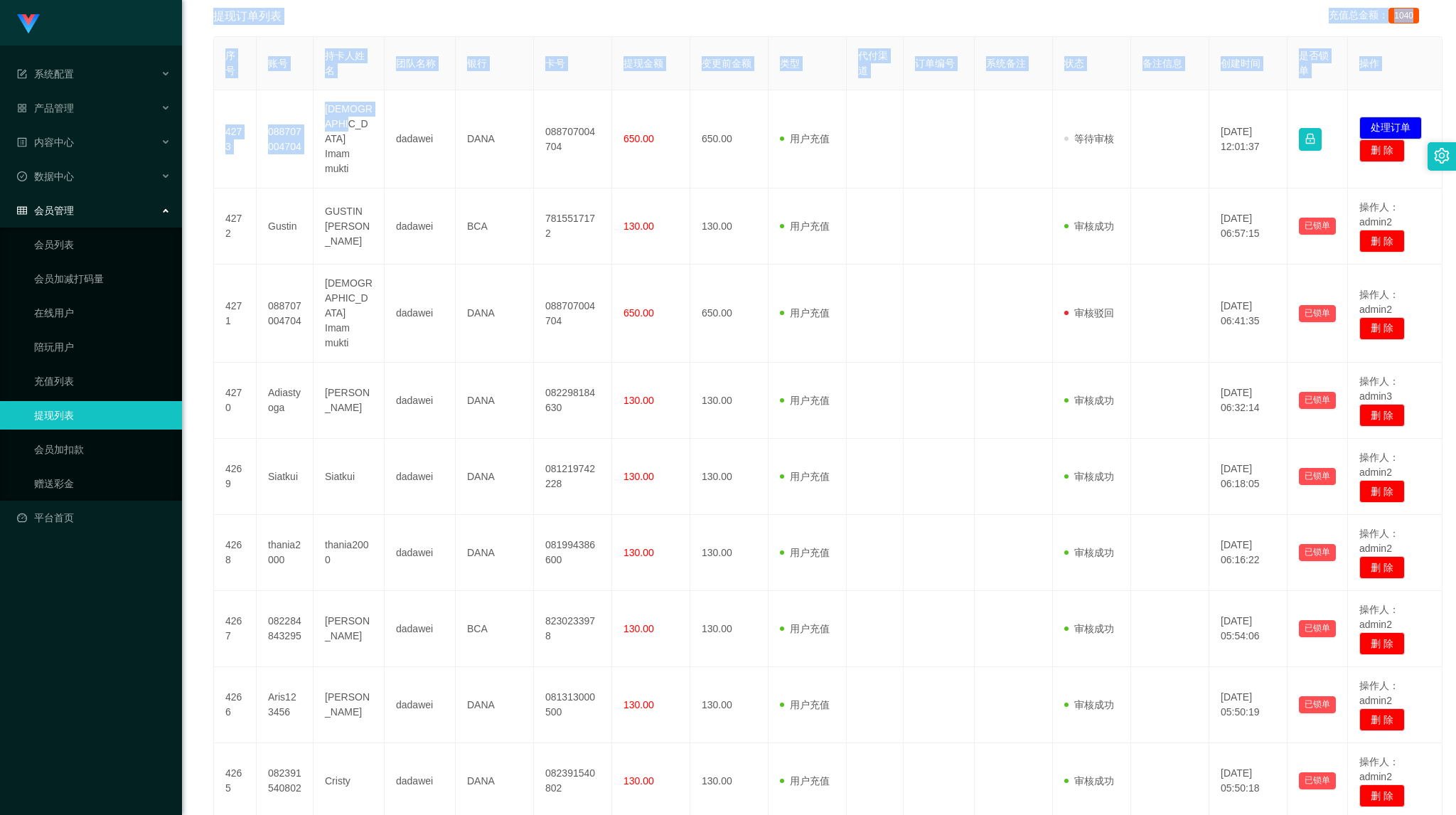
click at [380, 78] on th "持卡人姓名" at bounding box center [349, 64] width 71 height 53
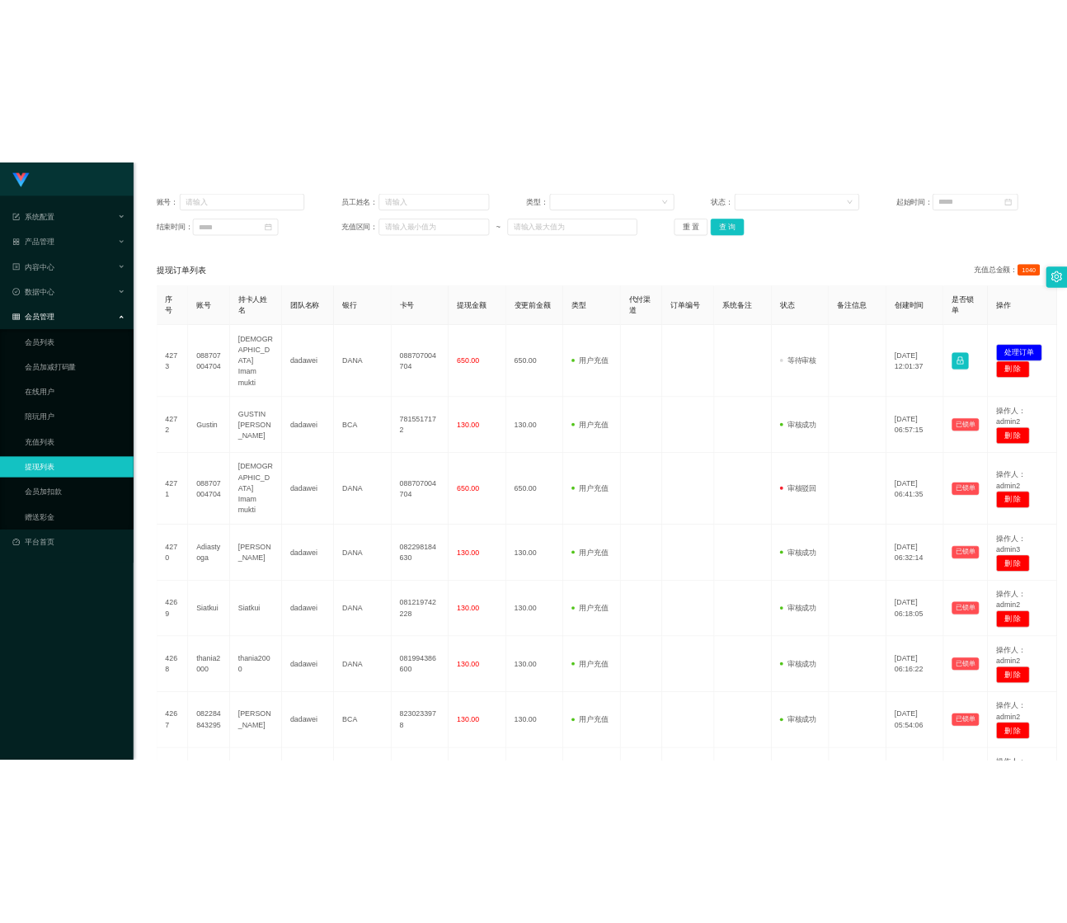
scroll to position [0, 0]
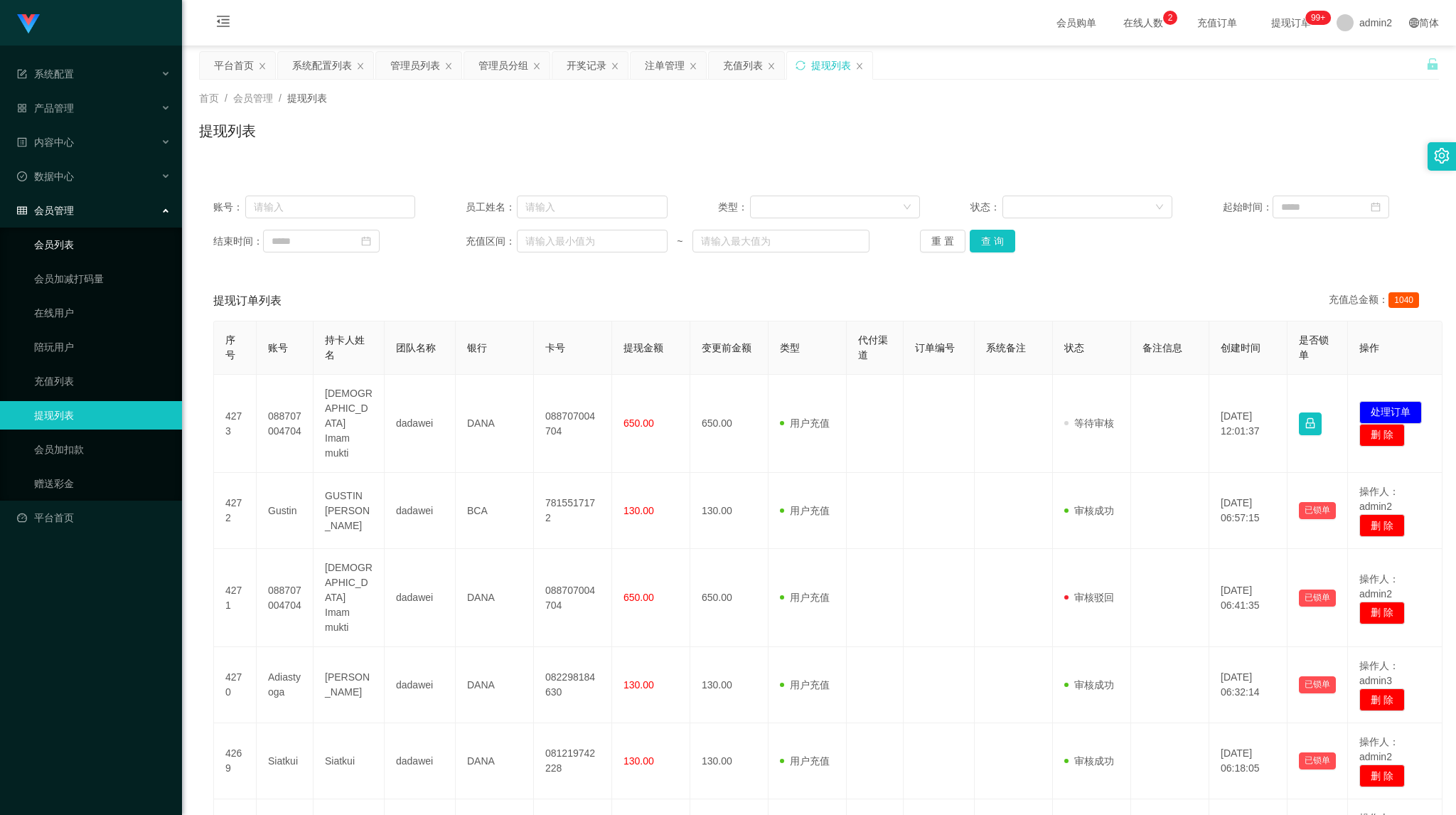
click at [111, 249] on link "会员列表" at bounding box center [103, 244] width 136 height 28
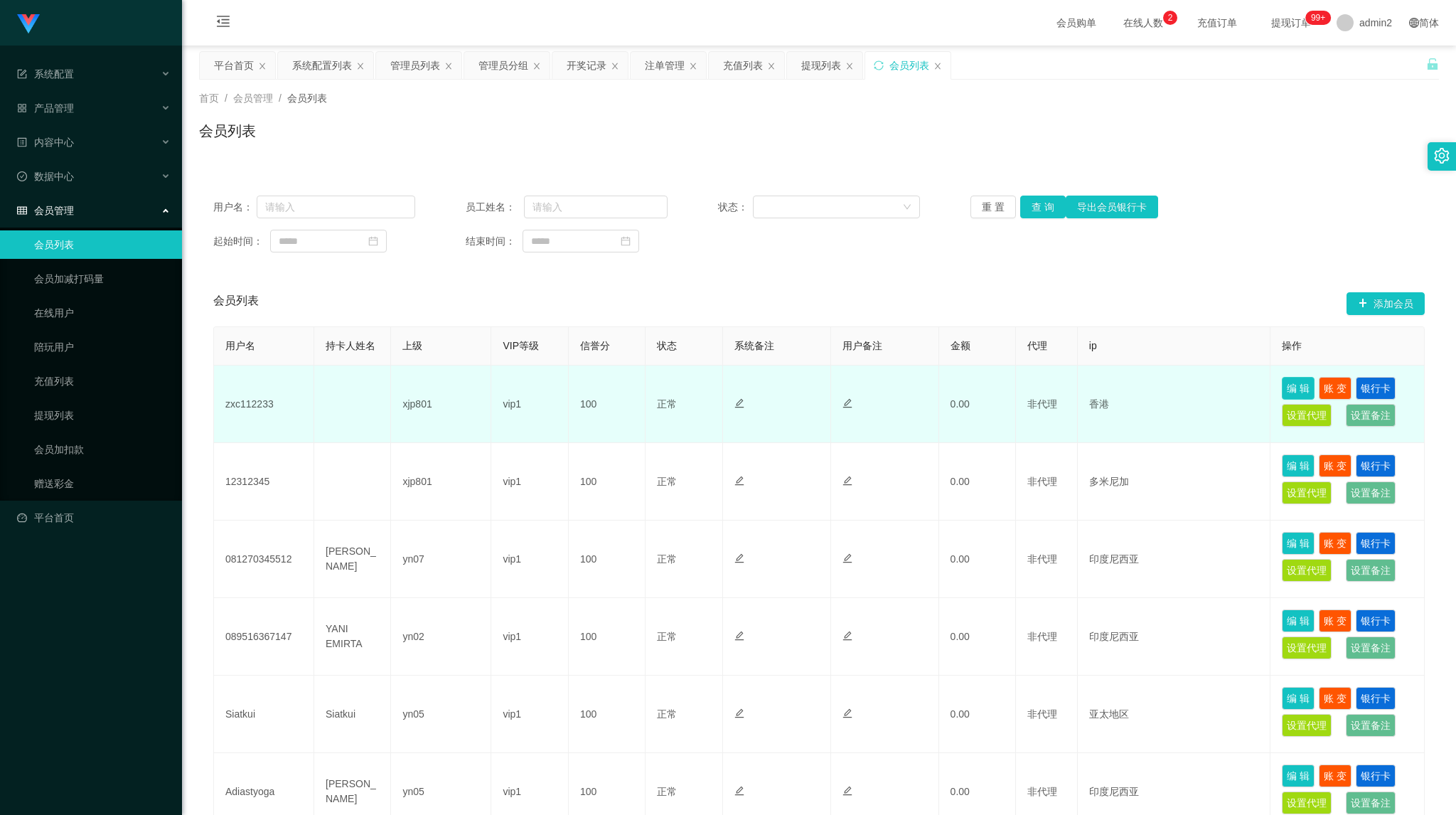
click at [920, 392] on button "编 辑" at bounding box center [1298, 388] width 33 height 22
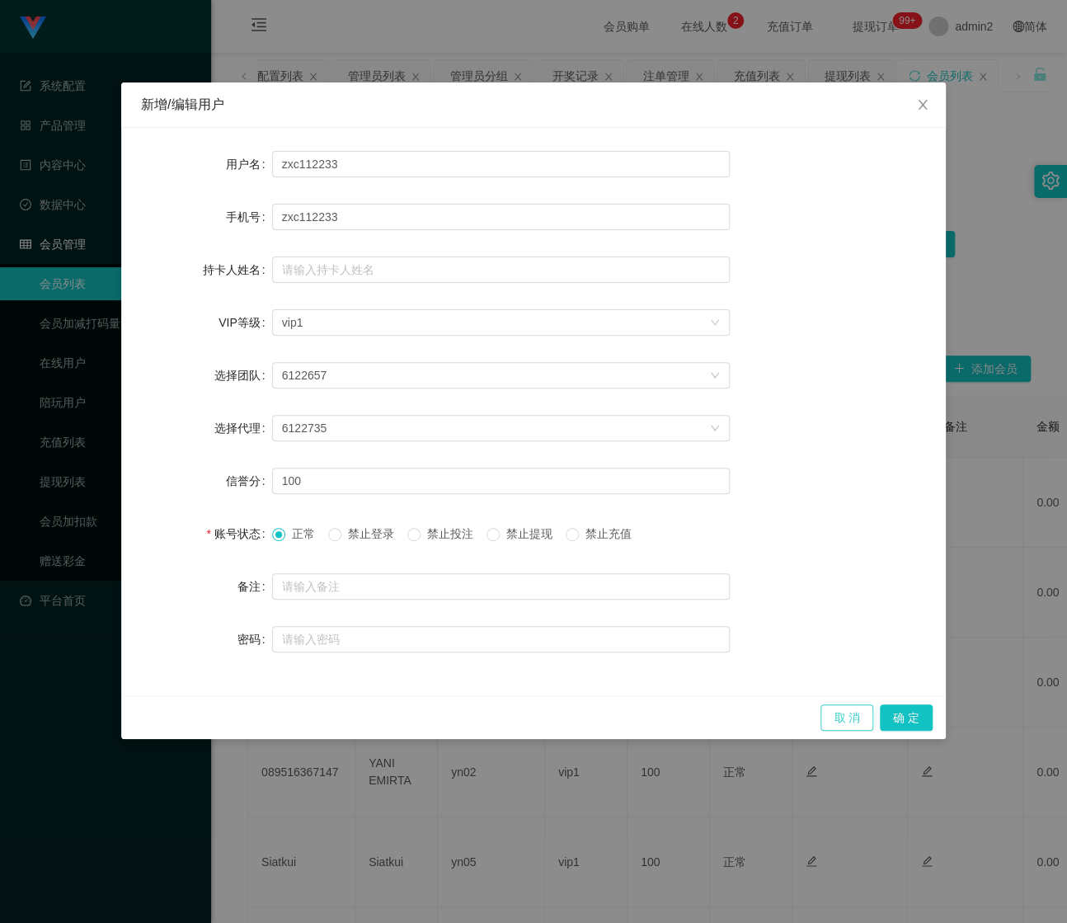
click at [841, 707] on button "取 消" at bounding box center [847, 717] width 53 height 26
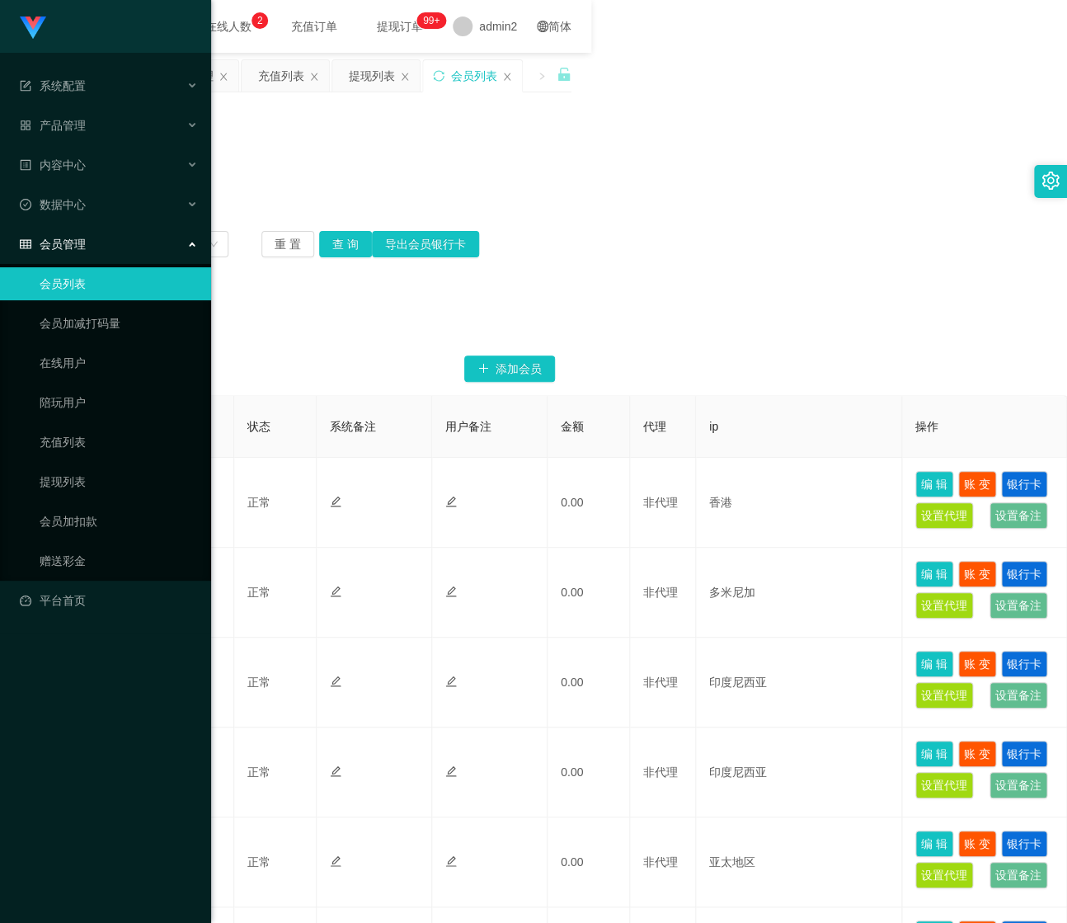
click at [105, 254] on div "会员管理" at bounding box center [105, 244] width 211 height 33
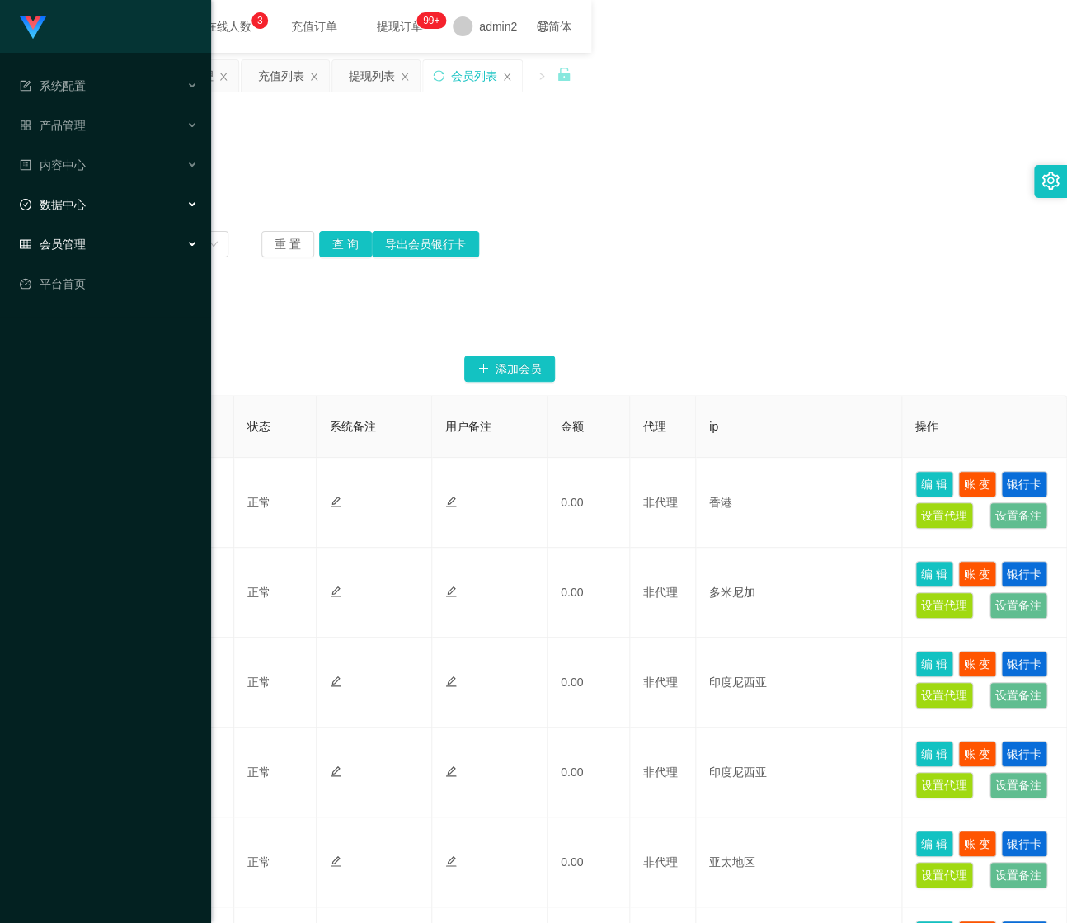
click at [115, 207] on div "数据中心" at bounding box center [105, 204] width 211 height 33
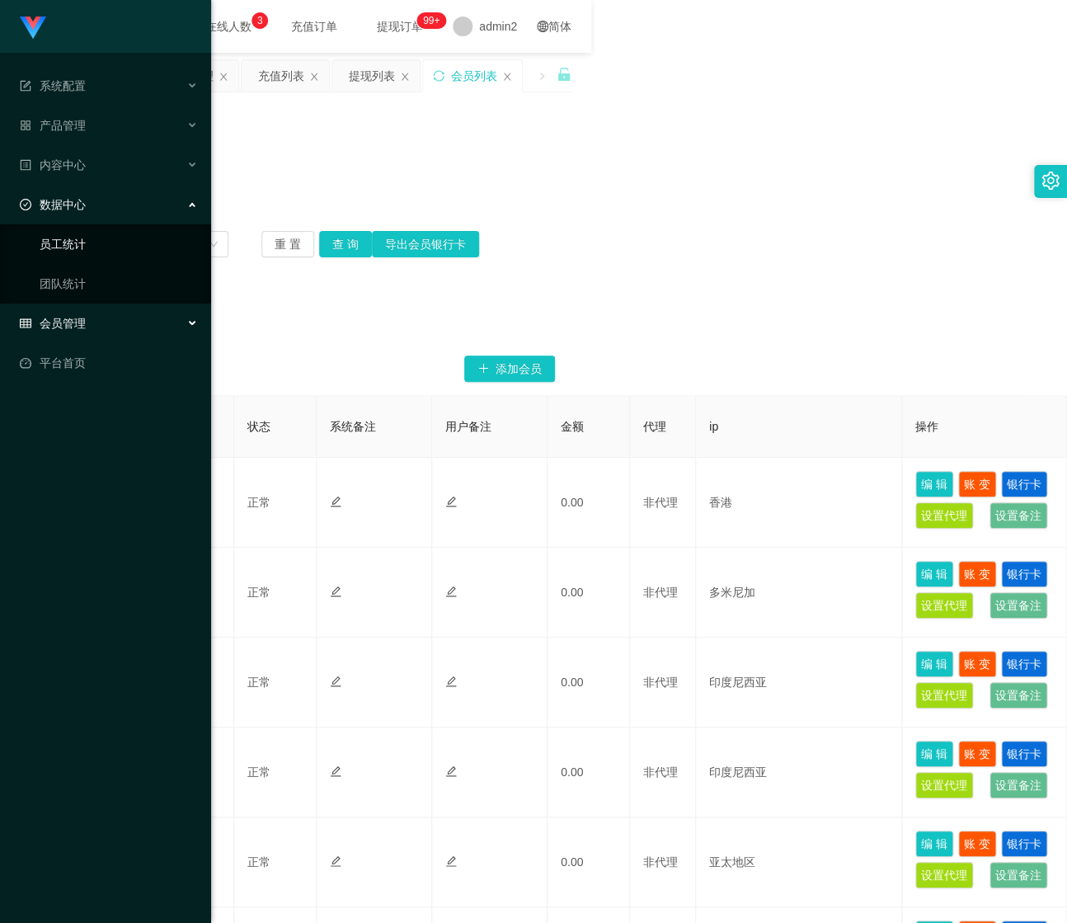
click at [113, 241] on link "员工统计" at bounding box center [119, 244] width 158 height 33
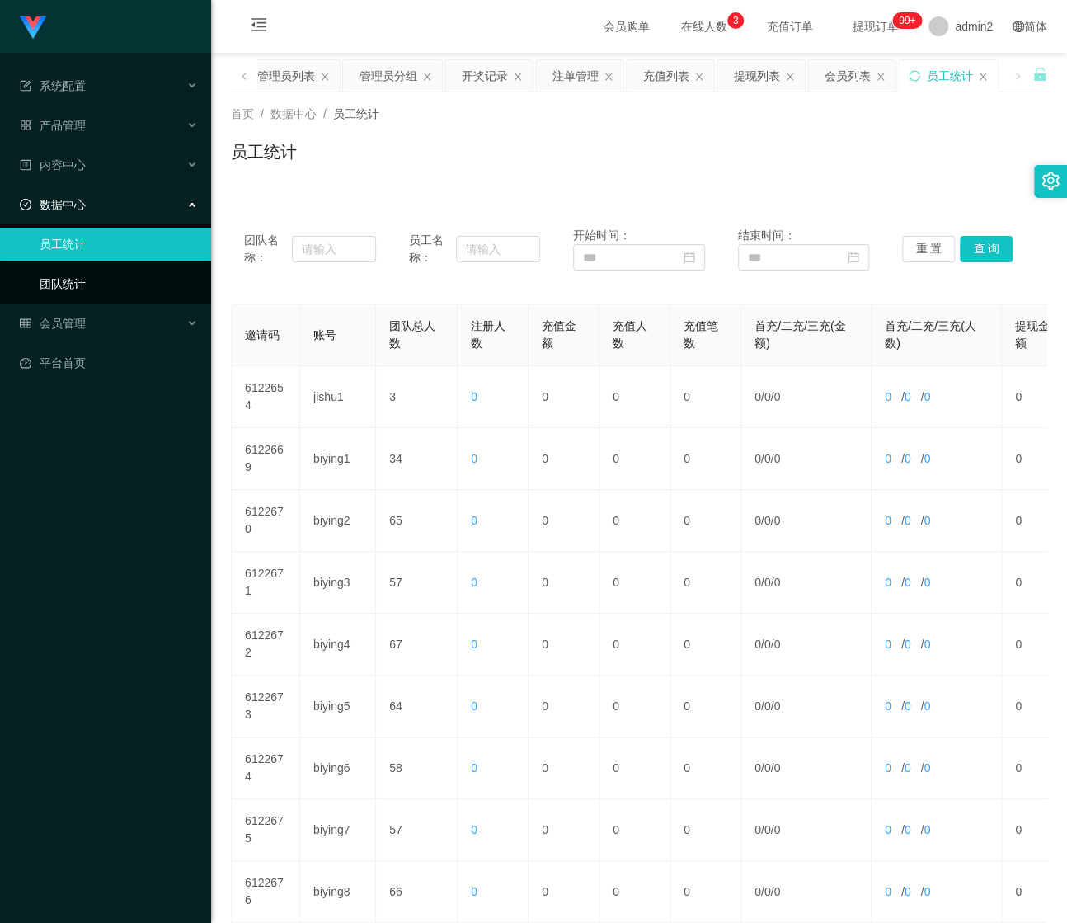
click at [158, 281] on link "团队统计" at bounding box center [119, 283] width 158 height 33
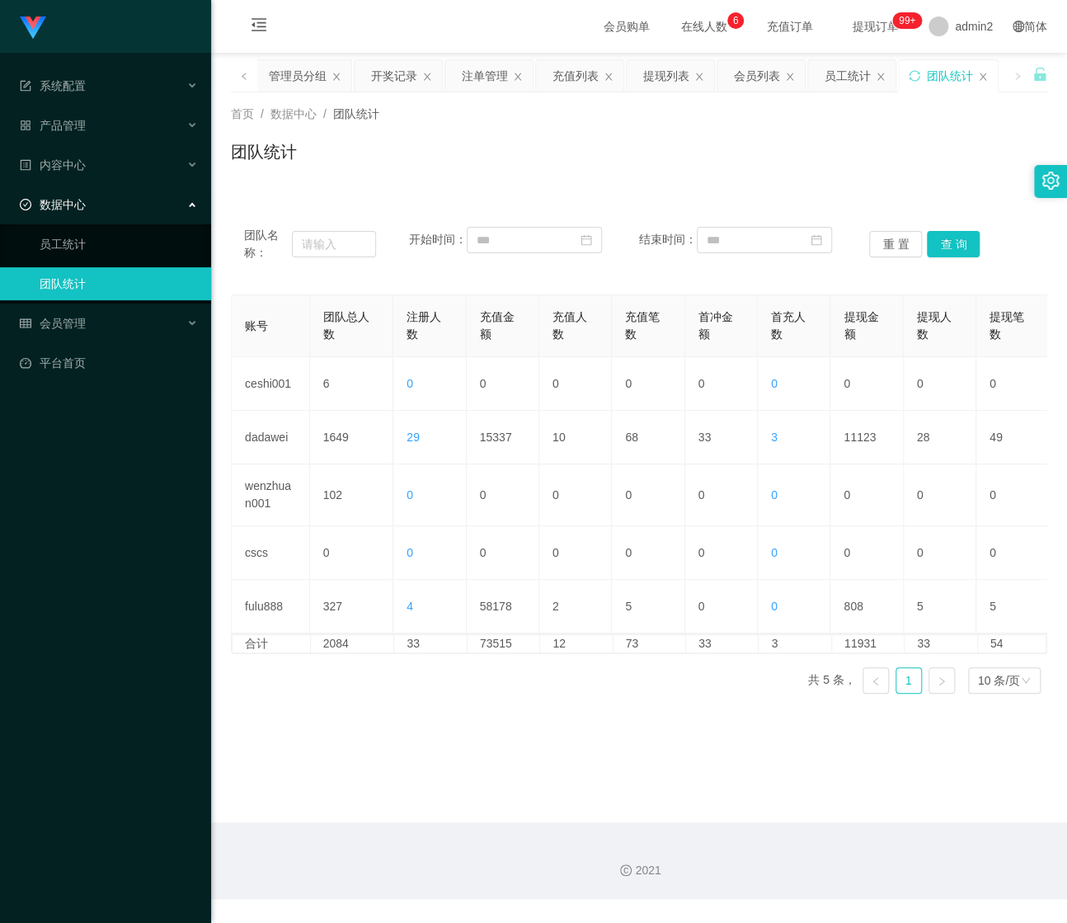
click at [59, 198] on span "数据中心" at bounding box center [53, 204] width 66 height 13
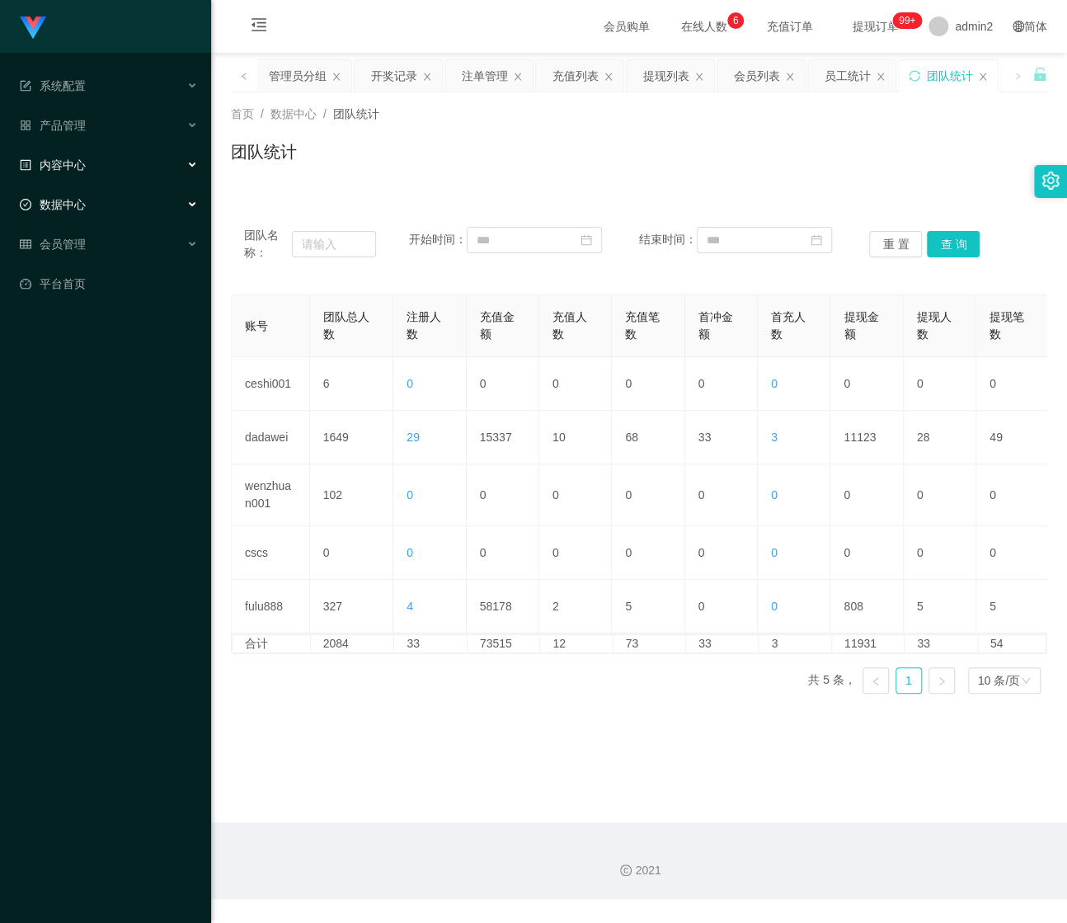
click at [68, 169] on span "内容中心" at bounding box center [53, 164] width 66 height 13
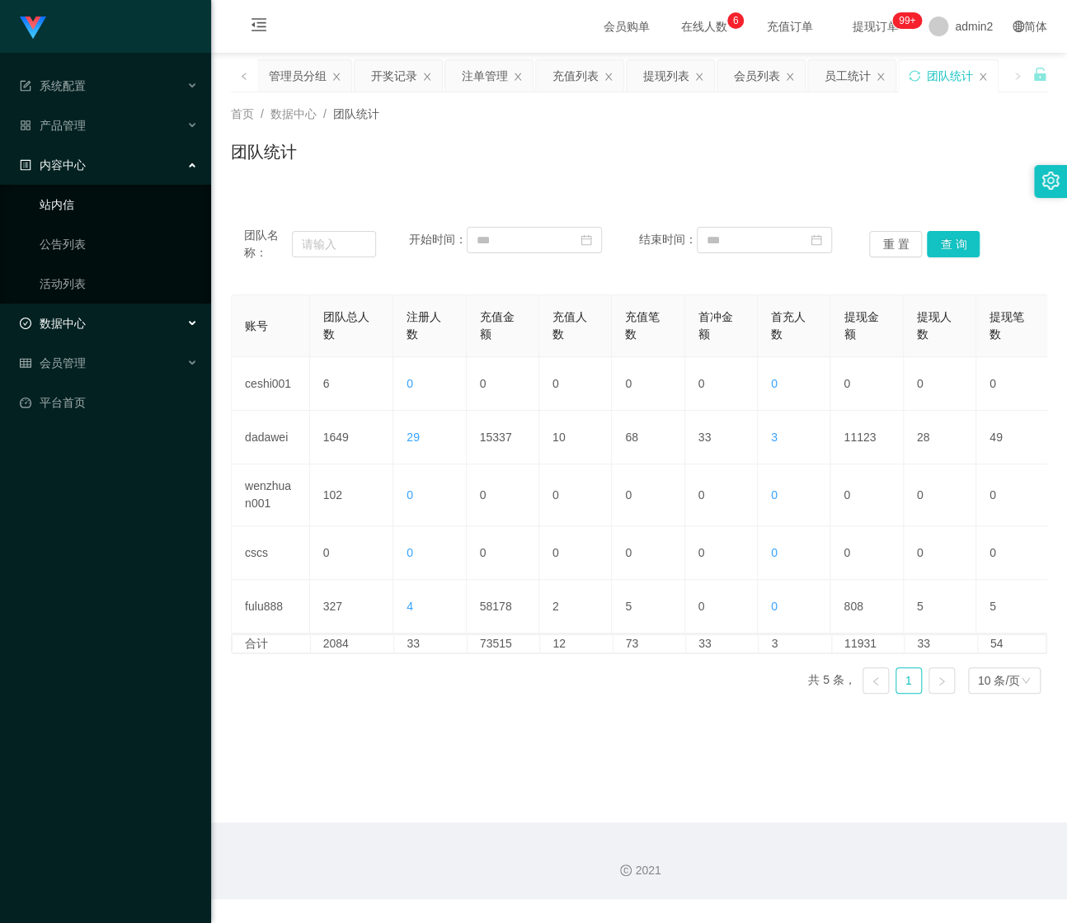
click at [115, 219] on link "站内信" at bounding box center [119, 204] width 158 height 33
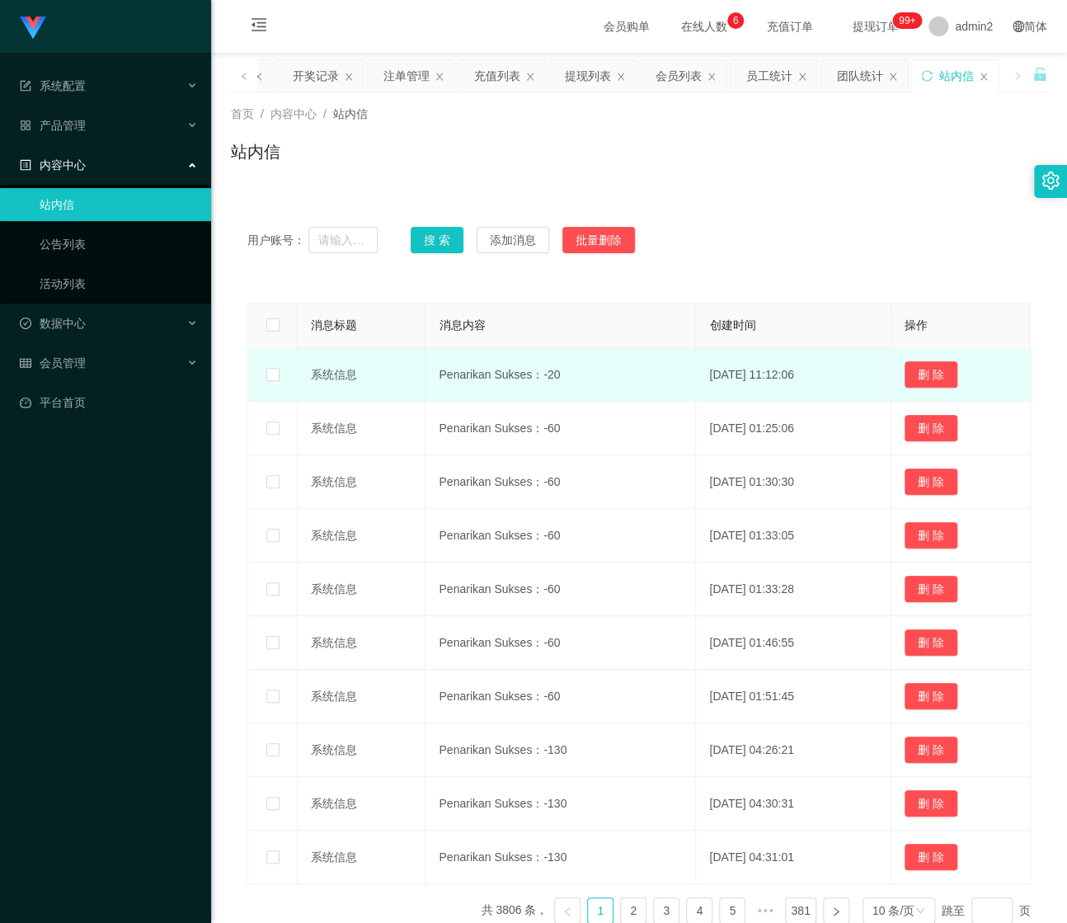
click at [473, 379] on td "Penarikan Sukses：-20" at bounding box center [561, 375] width 271 height 54
click at [347, 377] on td "系统信息" at bounding box center [362, 375] width 128 height 54
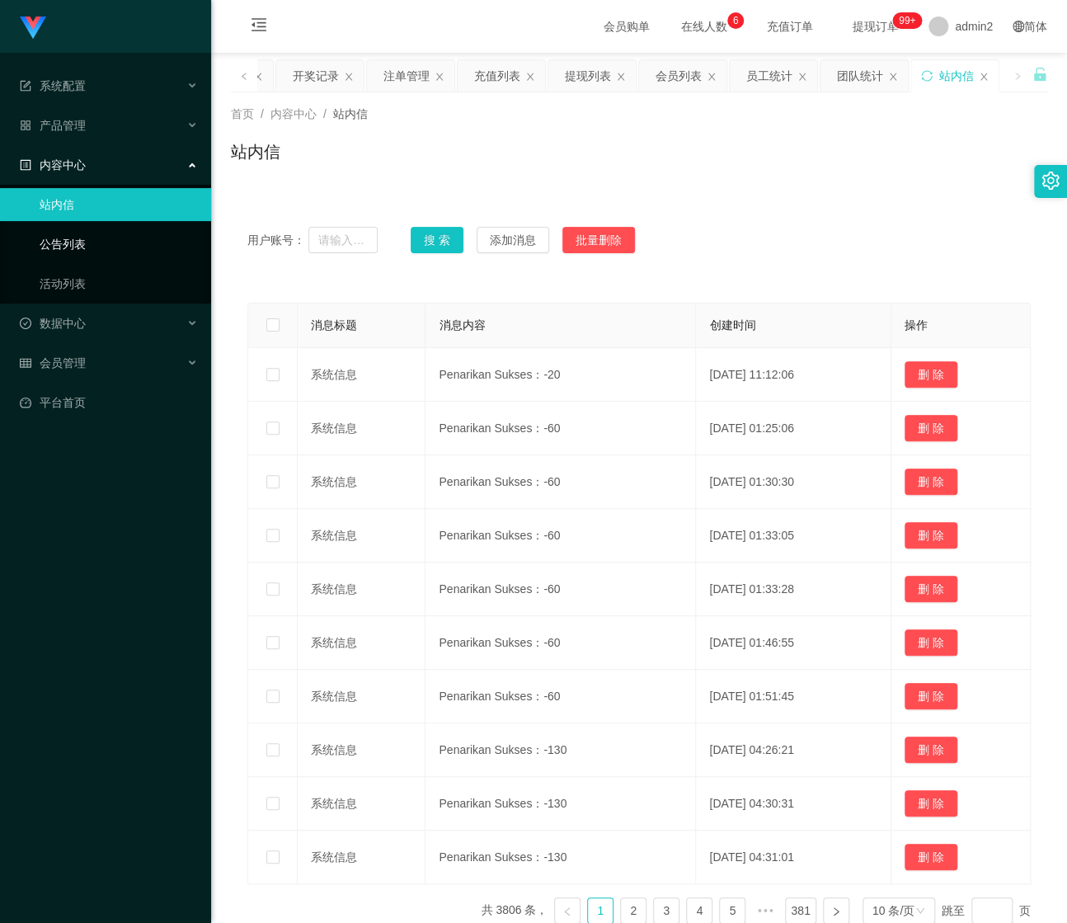
click at [62, 247] on link "公告列表" at bounding box center [119, 244] width 158 height 33
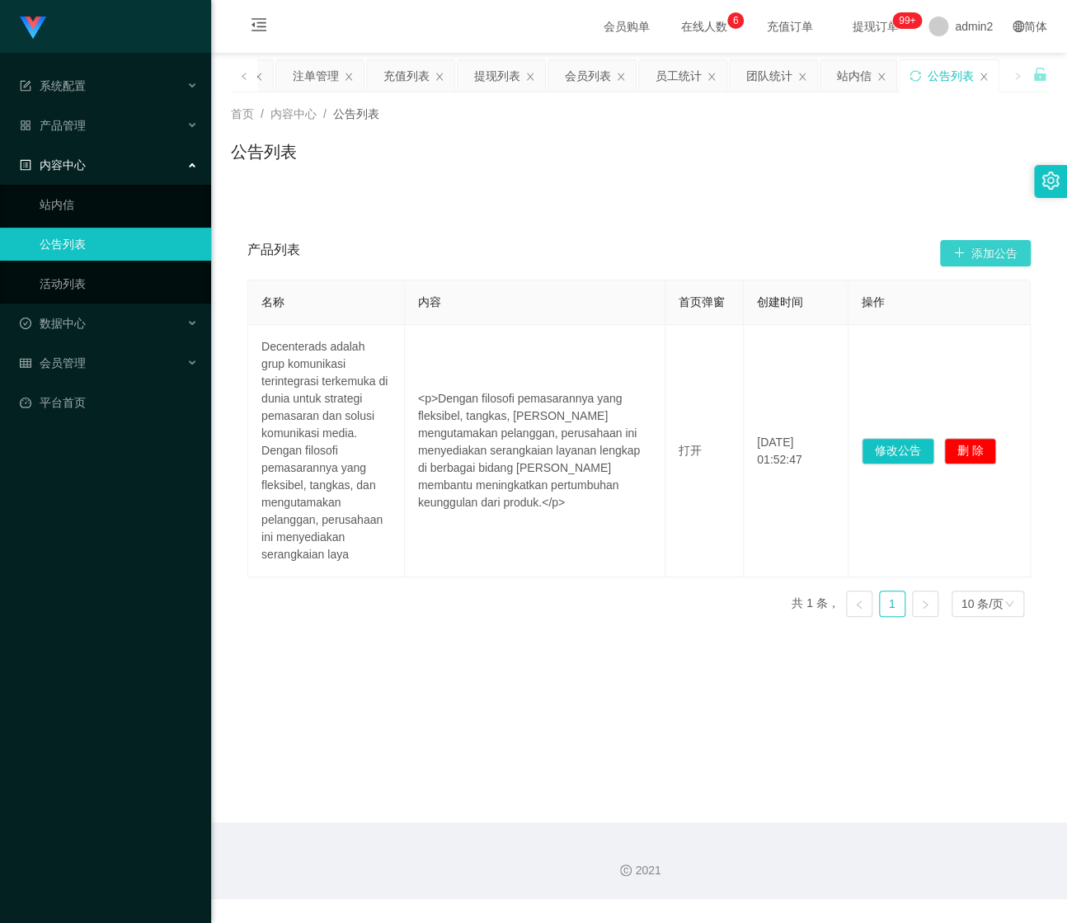
click at [973, 251] on button "添加公告" at bounding box center [985, 253] width 91 height 26
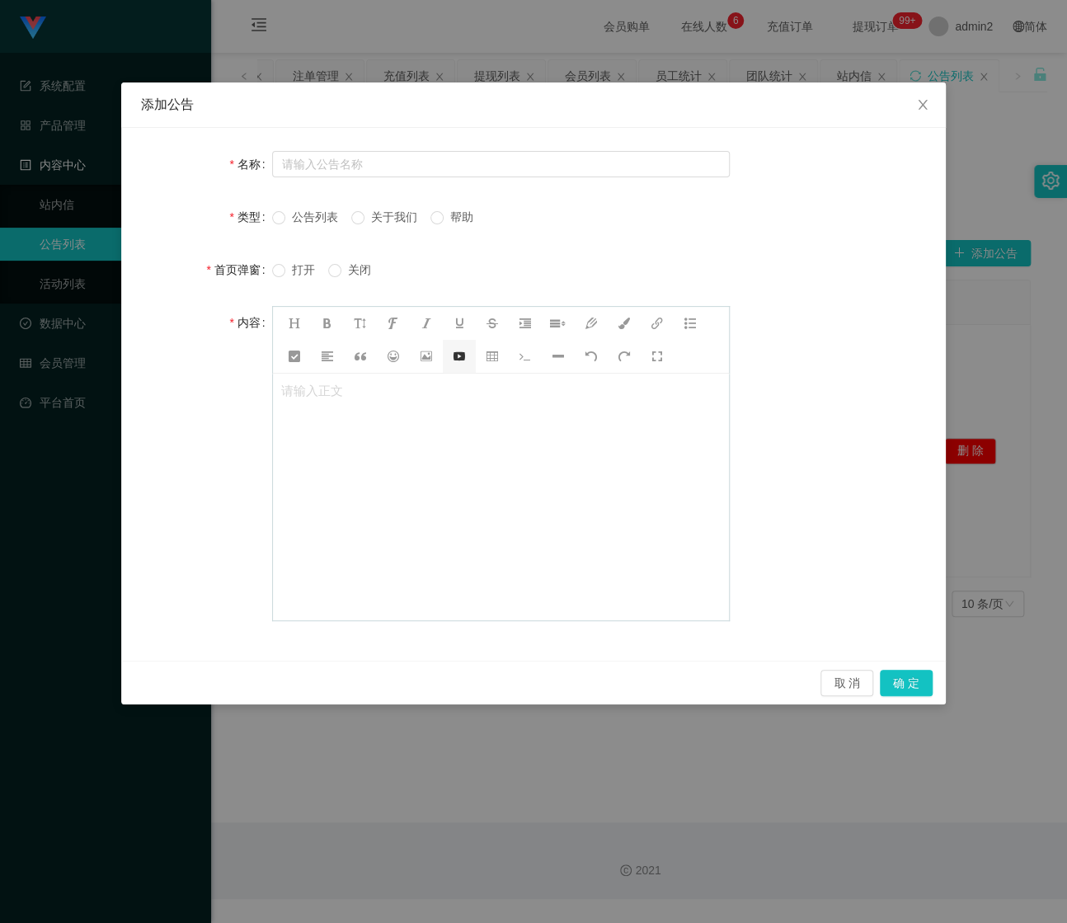
drag, startPoint x: 500, startPoint y: 387, endPoint x: 458, endPoint y: 366, distance: 46.9
click at [498, 387] on p at bounding box center [501, 392] width 440 height 20
click at [439, 361] on div at bounding box center [426, 356] width 33 height 33
click at [627, 384] on icon at bounding box center [627, 385] width 17 height 20
click at [429, 426] on div at bounding box center [501, 497] width 456 height 247
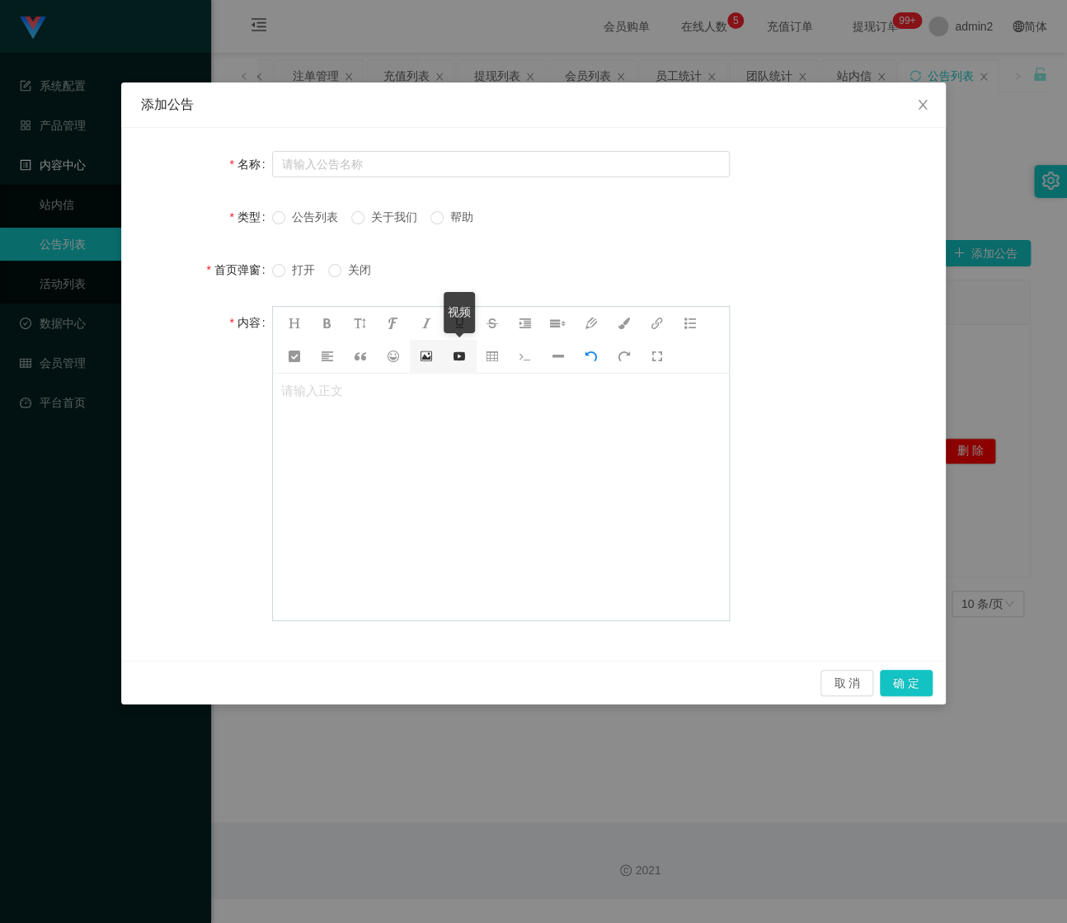
click at [470, 362] on div at bounding box center [459, 356] width 33 height 33
click at [422, 361] on div at bounding box center [426, 356] width 33 height 33
click at [388, 357] on icon at bounding box center [394, 357] width 12 height 12
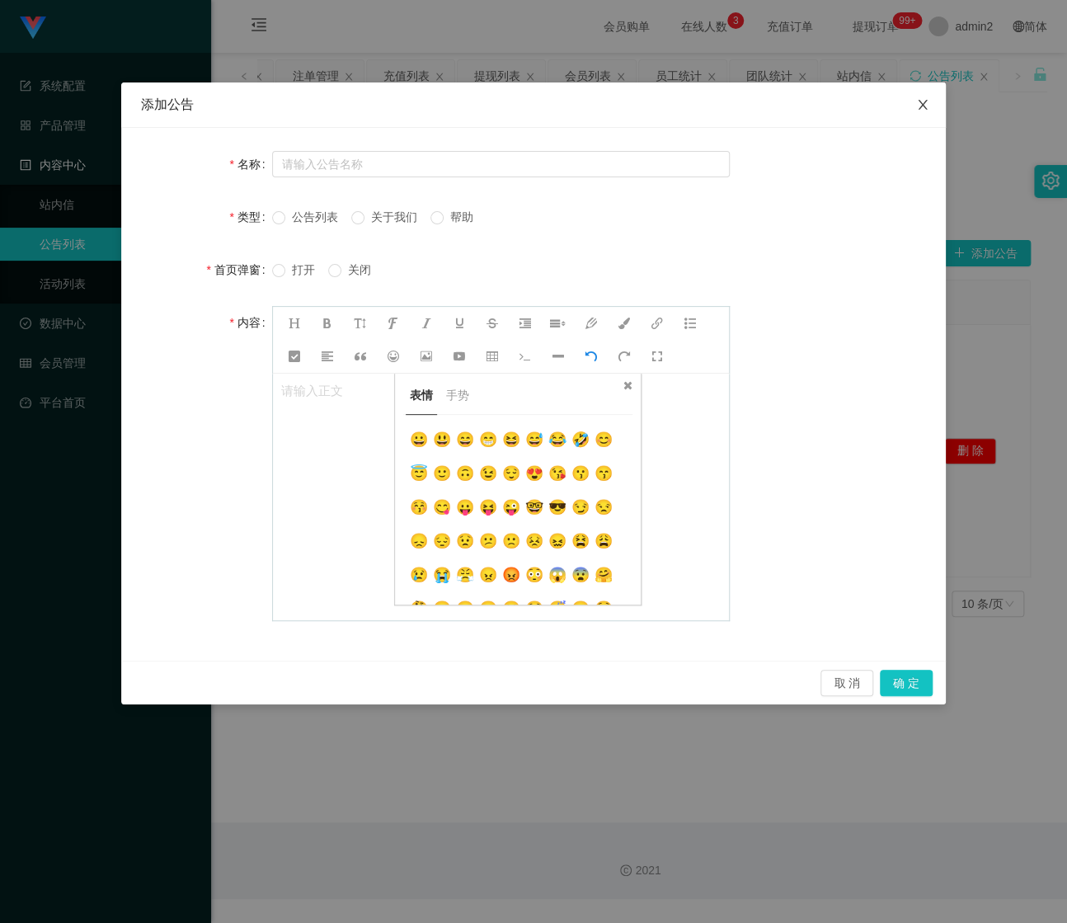
click at [935, 106] on span "Close" at bounding box center [923, 105] width 46 height 46
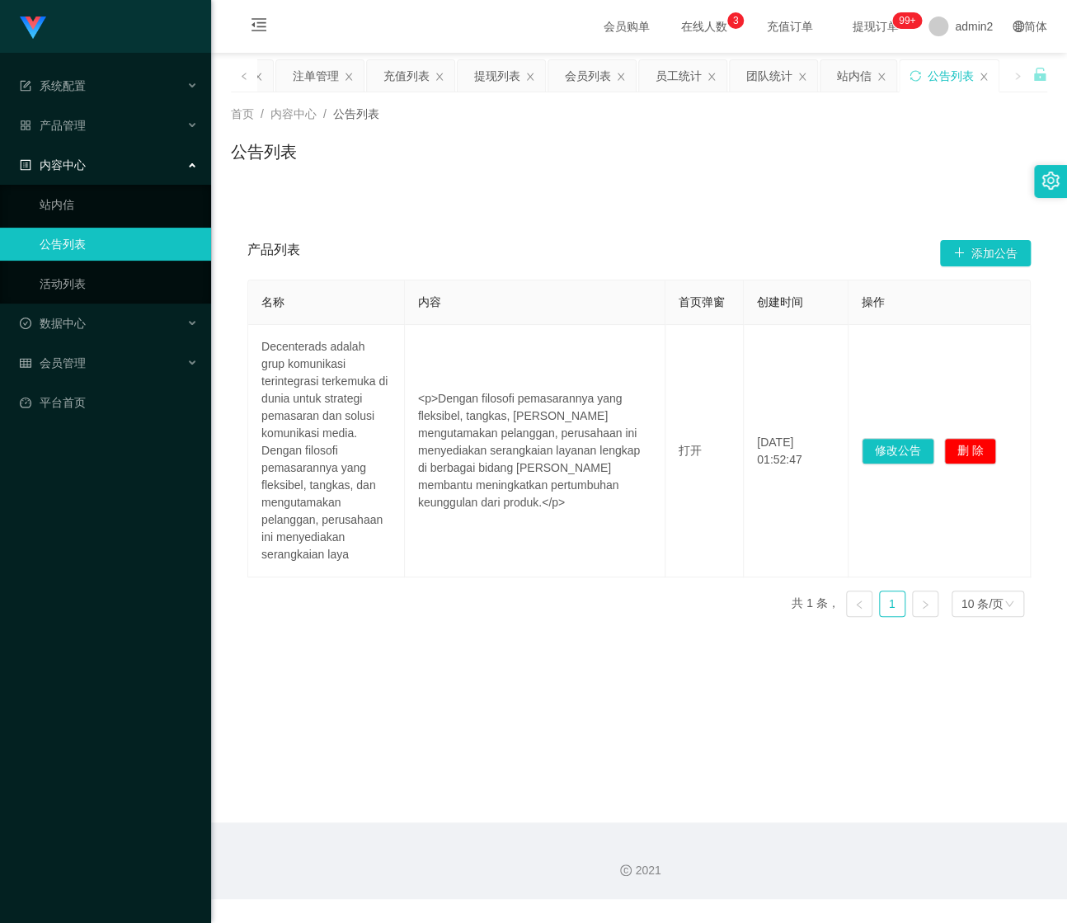
click at [929, 106] on div "Shopee工作台代理端 系统配置 系统配置列表 管理员列表 管理员分组 systemPays 产品管理 产品列表 产品预设置 开奖记录 注单管理 即时注单 …" at bounding box center [533, 461] width 1067 height 923
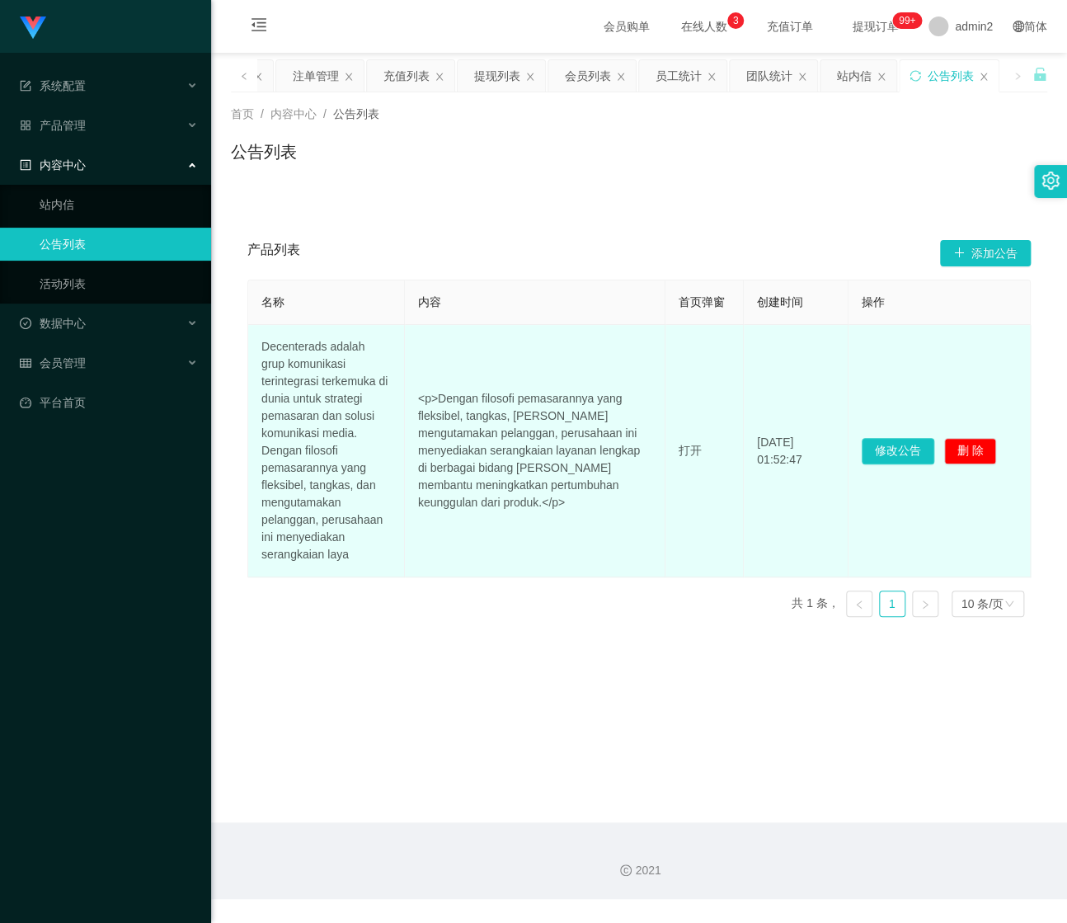
click at [881, 452] on button "修改公告" at bounding box center [898, 451] width 73 height 26
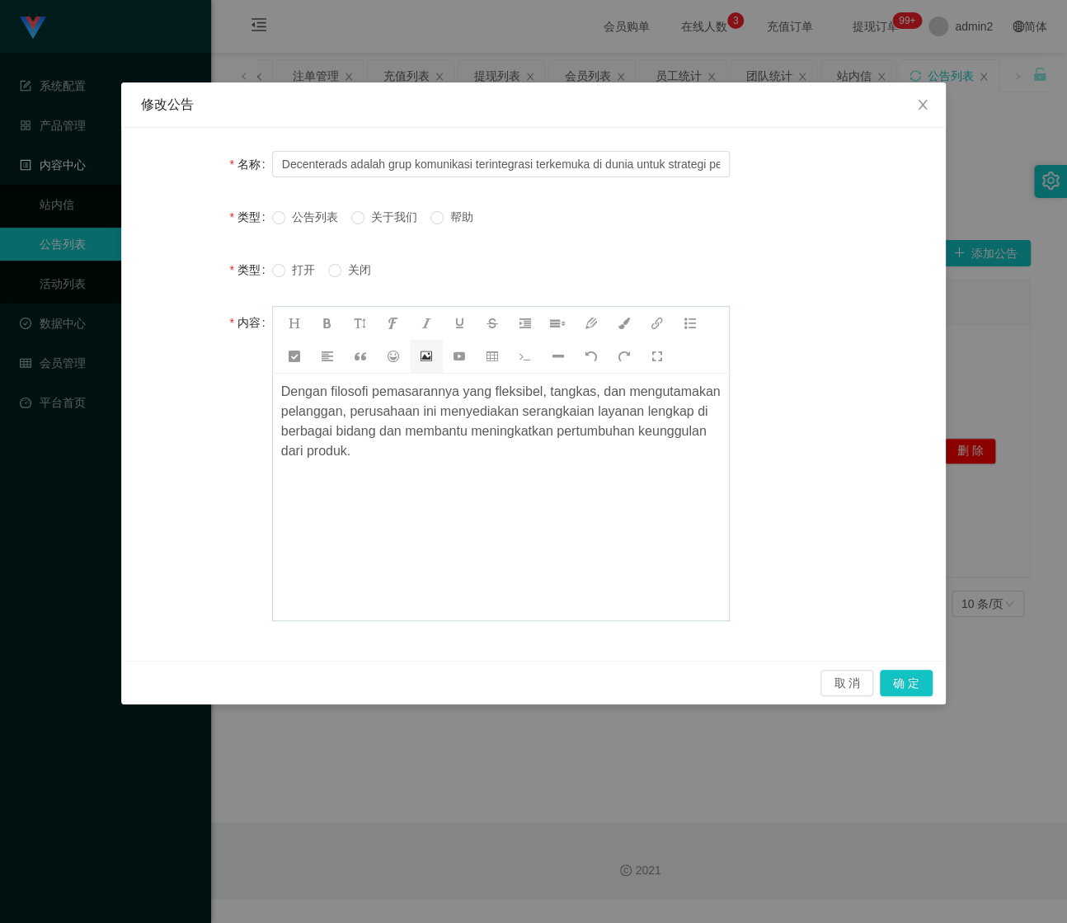
click at [417, 354] on div at bounding box center [426, 356] width 33 height 33
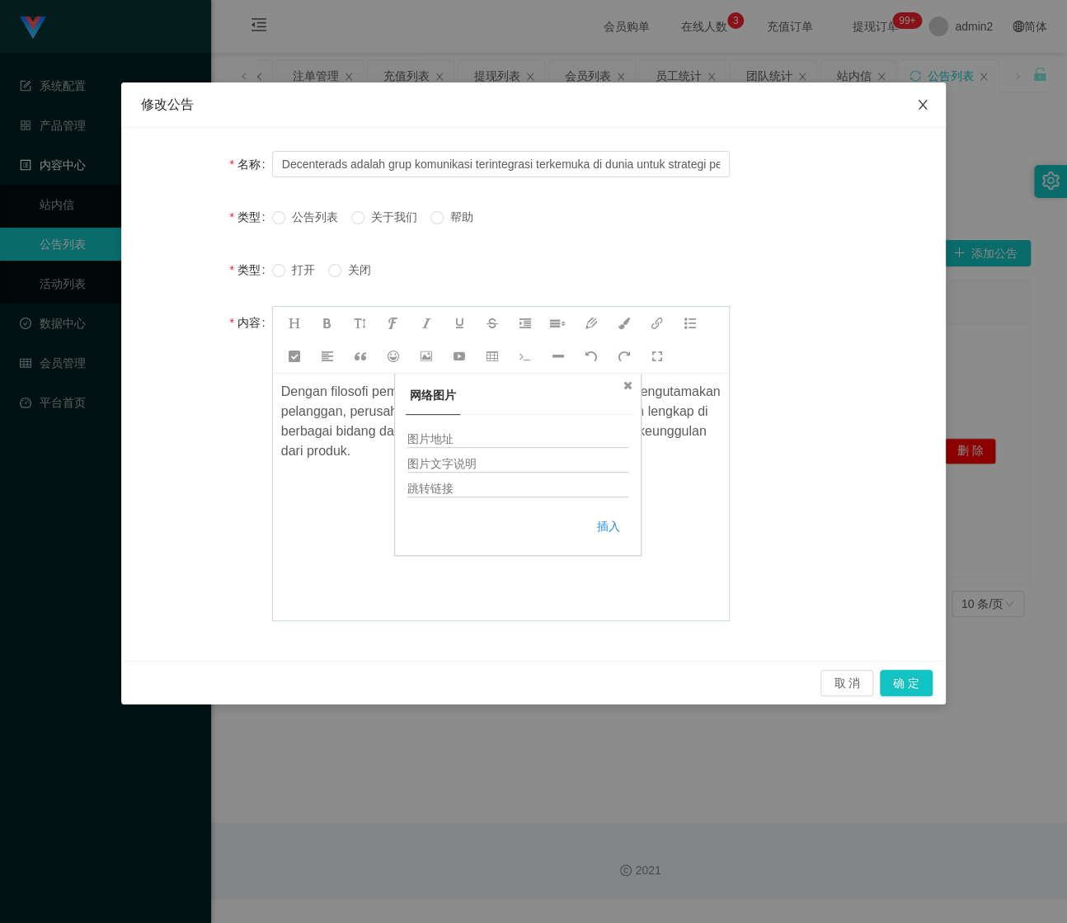
click at [921, 106] on icon "图标: close" at bounding box center [922, 104] width 13 height 13
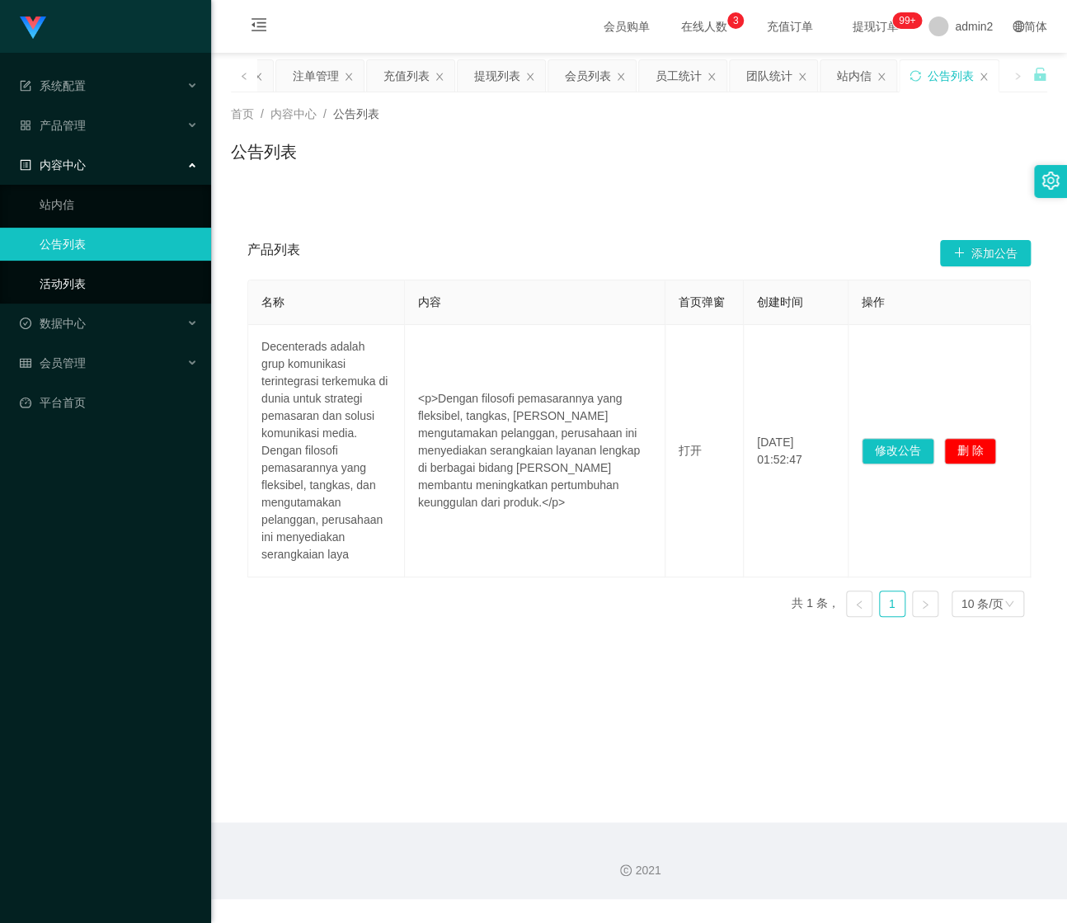
click at [78, 275] on link "活动列表" at bounding box center [119, 283] width 158 height 33
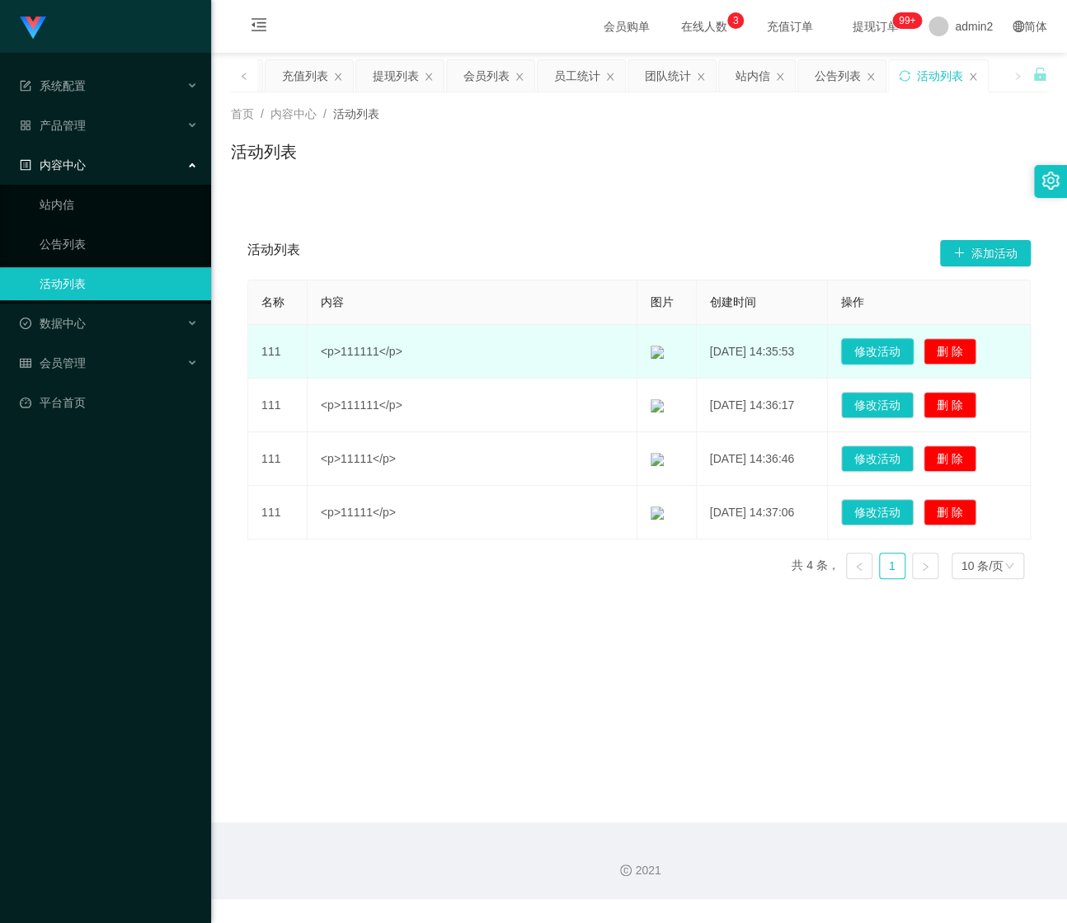
click at [862, 360] on button "修改活动" at bounding box center [877, 351] width 73 height 26
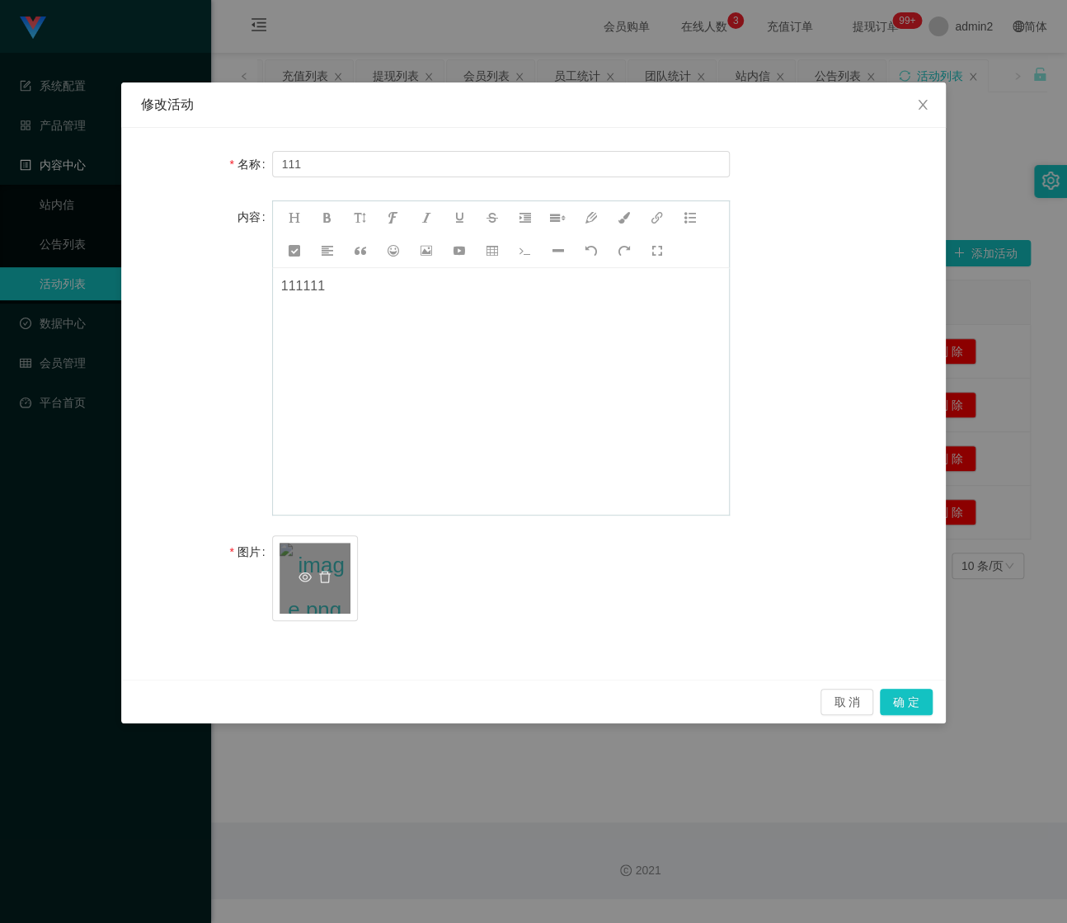
click at [304, 562] on div "image.png" at bounding box center [315, 578] width 71 height 71
click at [332, 578] on span at bounding box center [315, 578] width 40 height 17
click at [327, 578] on icon "图标: delete" at bounding box center [324, 577] width 13 height 13
click at [372, 573] on div "上传" at bounding box center [407, 578] width 71 height 35
click at [349, 579] on div "1.php" at bounding box center [315, 578] width 71 height 71
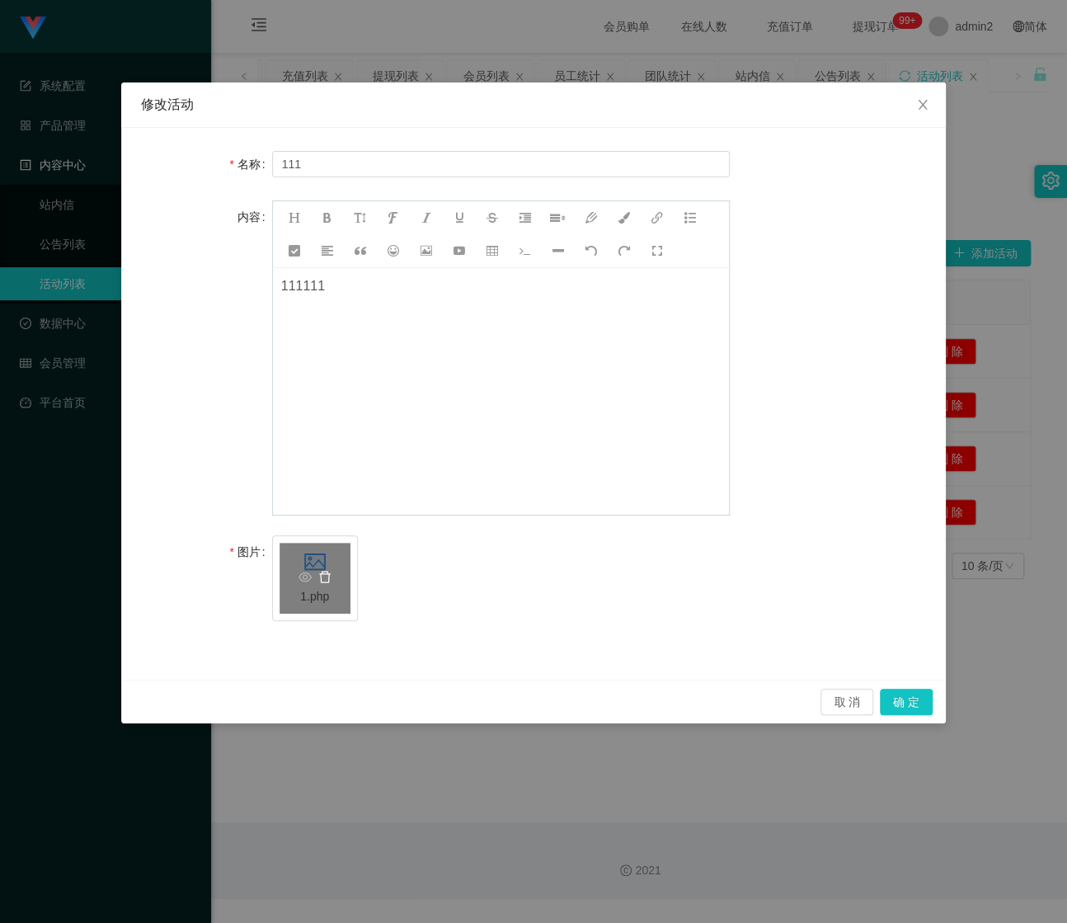
click at [330, 582] on icon "图标: delete" at bounding box center [324, 577] width 13 height 13
click at [372, 576] on div "上传" at bounding box center [407, 578] width 71 height 35
click at [327, 575] on icon "图标: delete" at bounding box center [324, 577] width 13 height 13
click at [327, 575] on div "上传" at bounding box center [315, 578] width 71 height 35
click at [303, 571] on icon "图标: eye-o" at bounding box center [305, 577] width 13 height 13
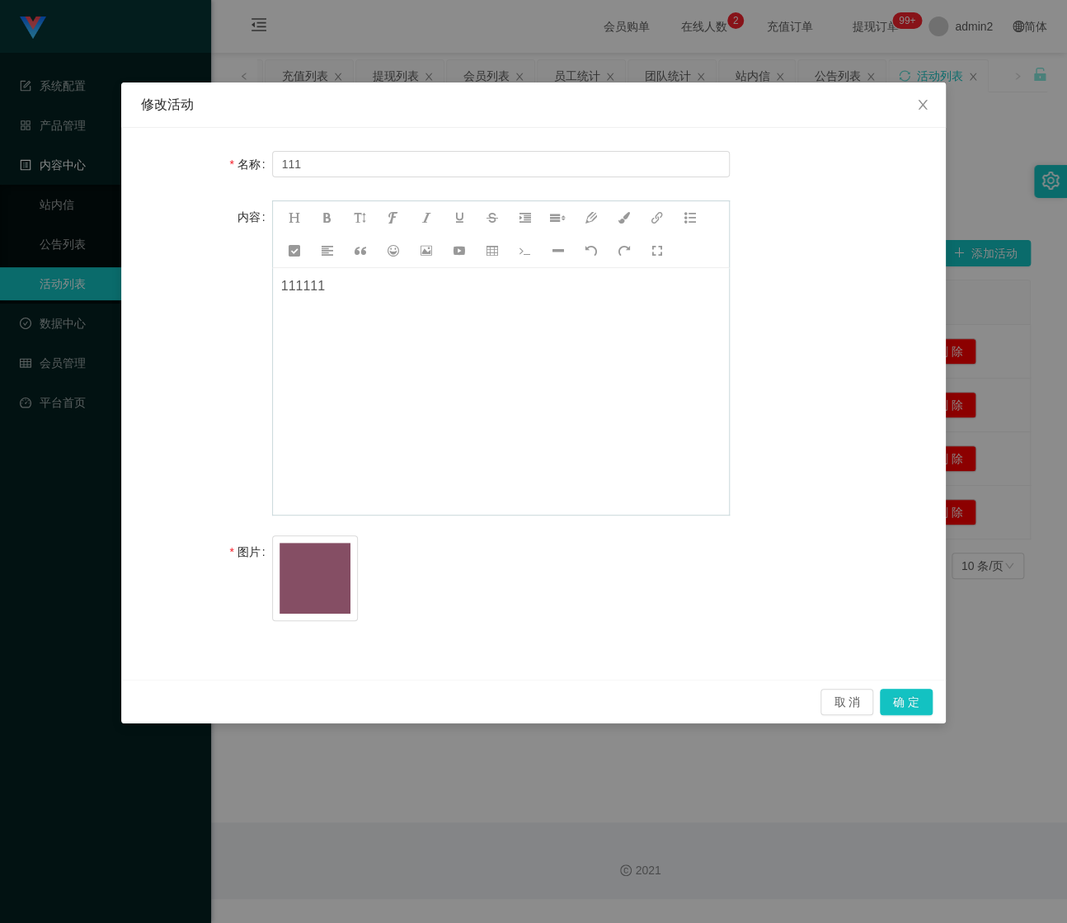
click at [568, 394] on div "111111" at bounding box center [501, 391] width 456 height 247
click at [827, 696] on button "取 消" at bounding box center [847, 702] width 53 height 26
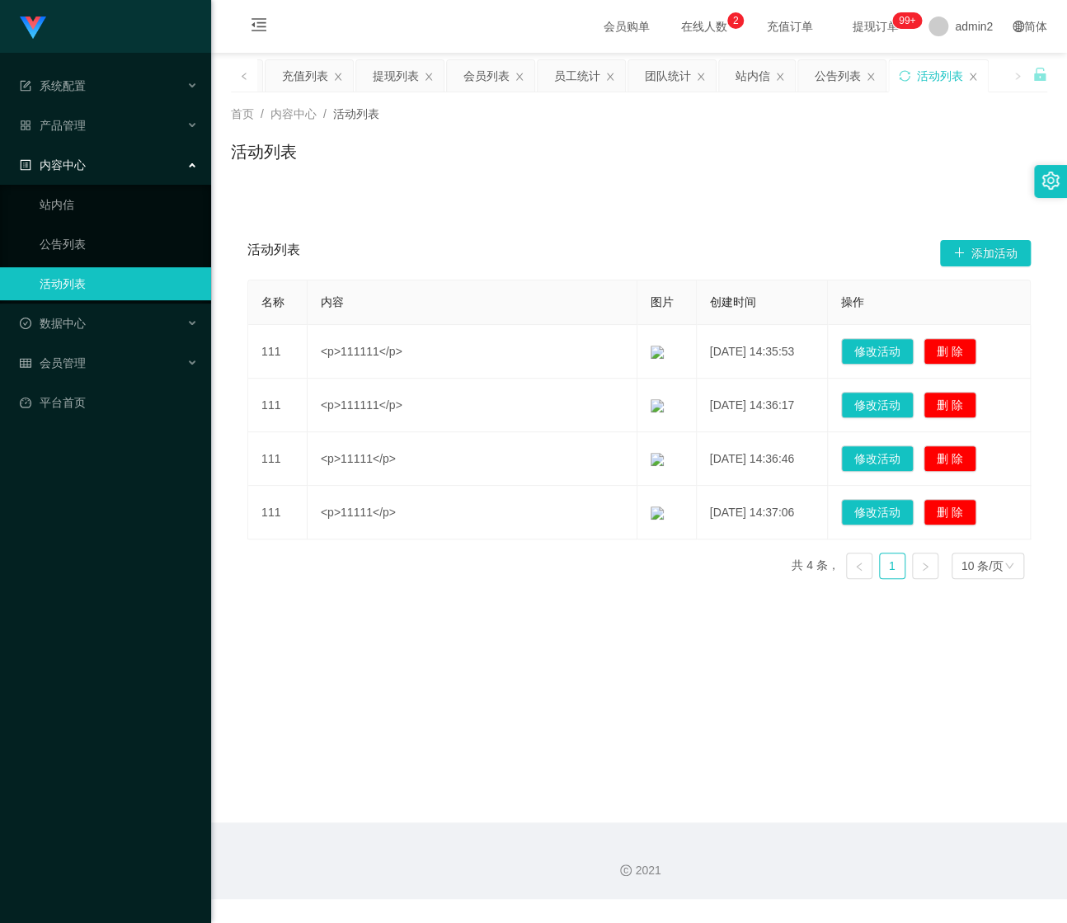
click at [116, 162] on div "内容中心" at bounding box center [105, 164] width 211 height 33
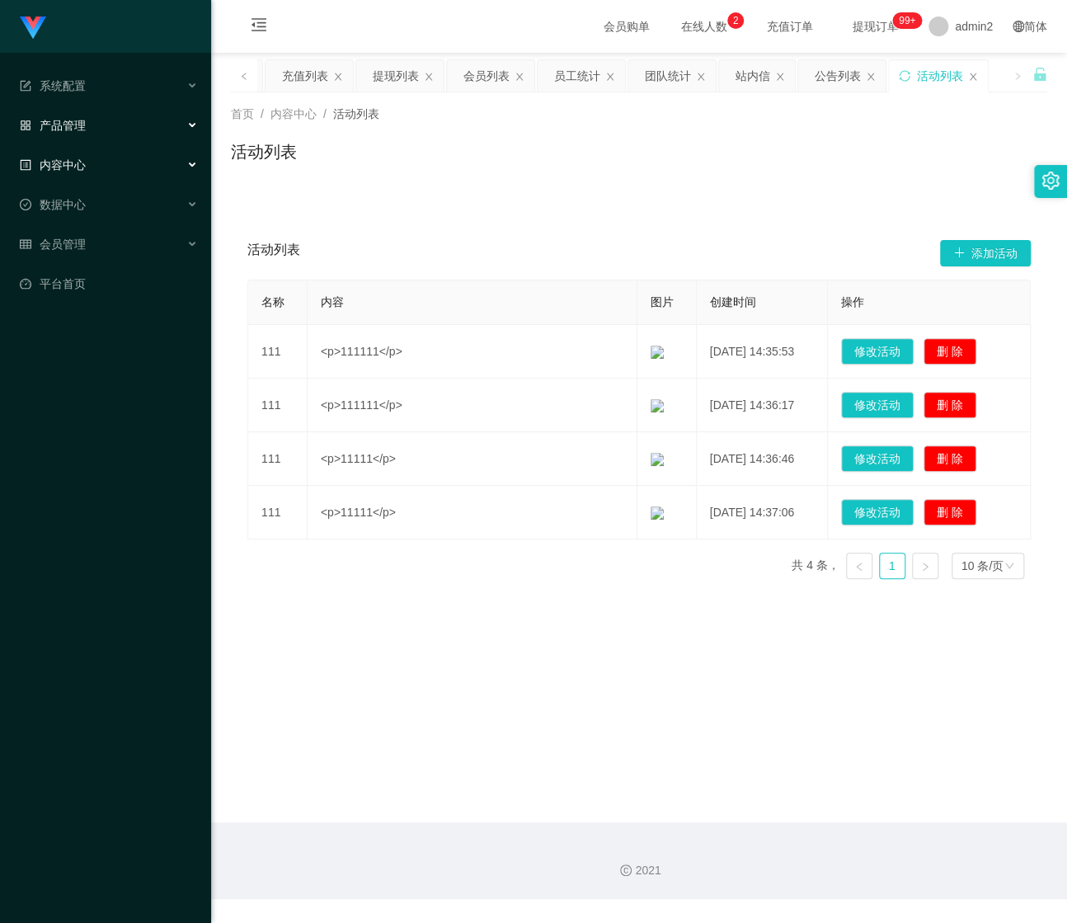
click at [112, 121] on div "产品管理" at bounding box center [105, 125] width 211 height 33
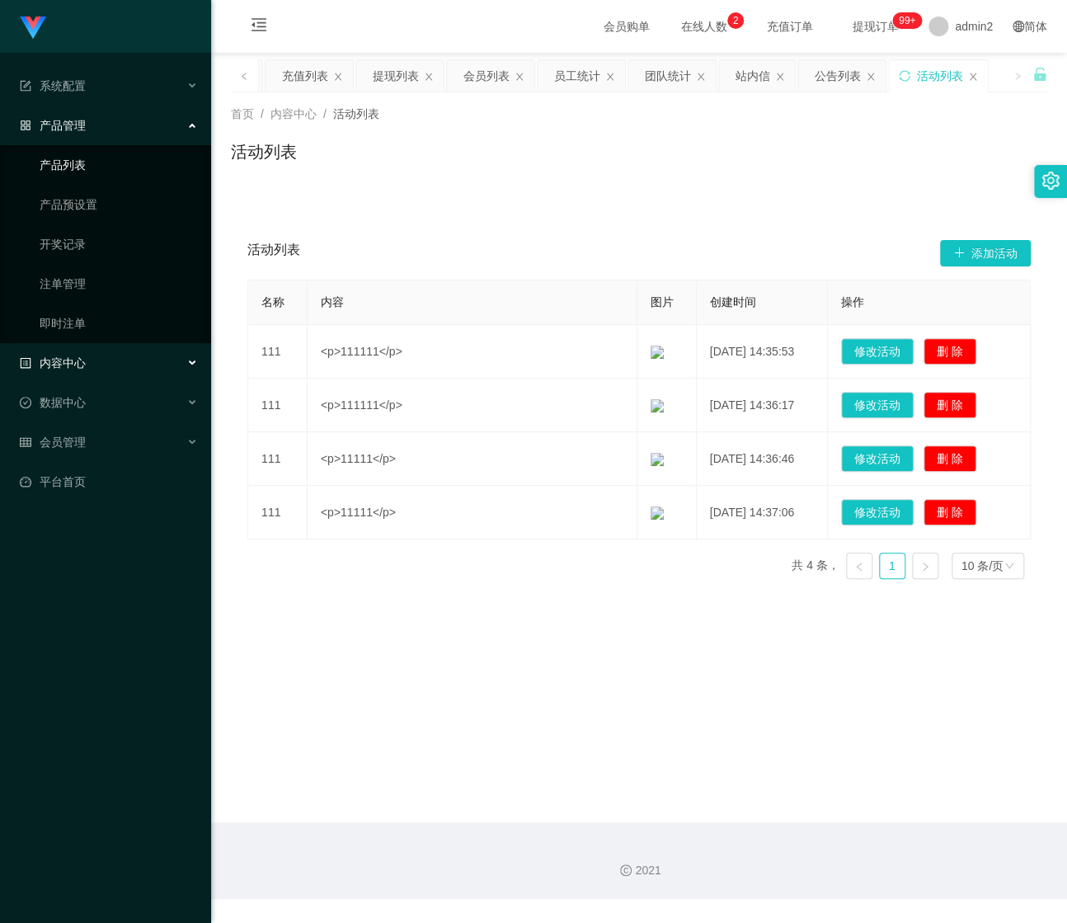
click at [87, 166] on link "产品列表" at bounding box center [119, 164] width 158 height 33
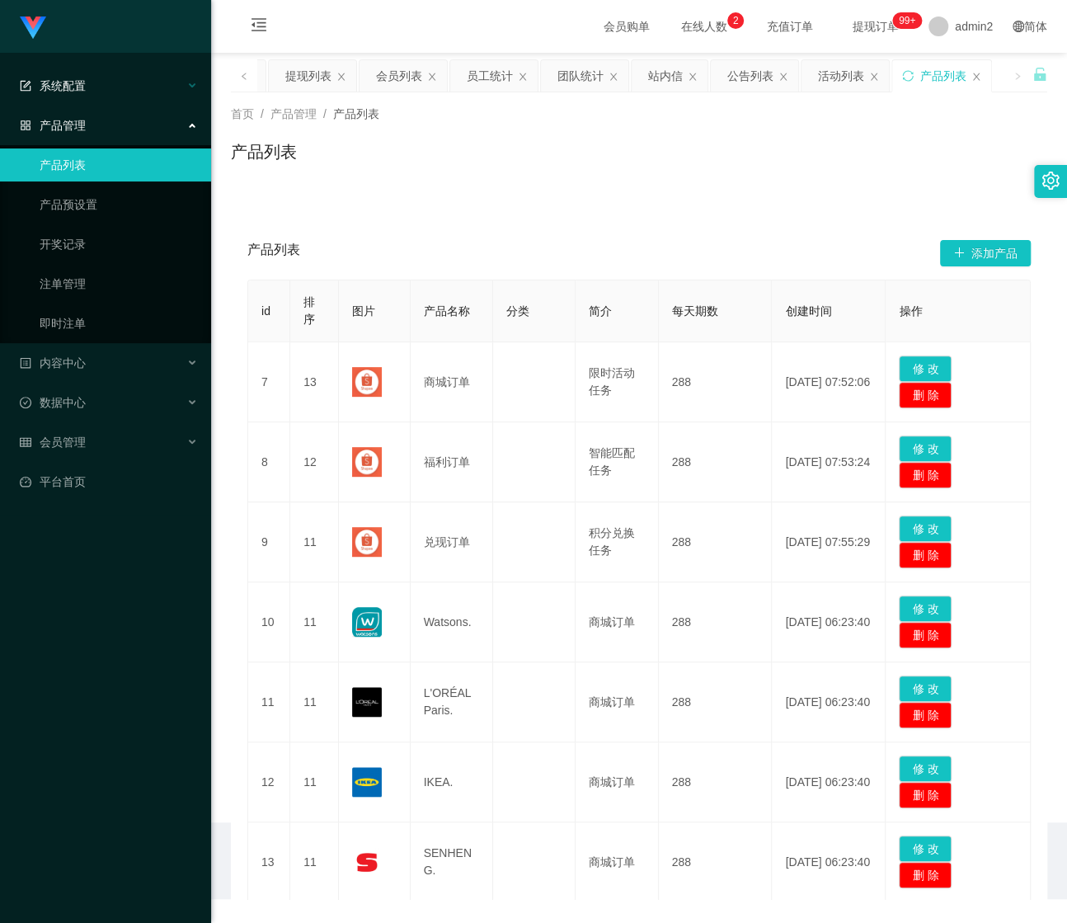
click at [142, 93] on div "系统配置" at bounding box center [105, 85] width 211 height 33
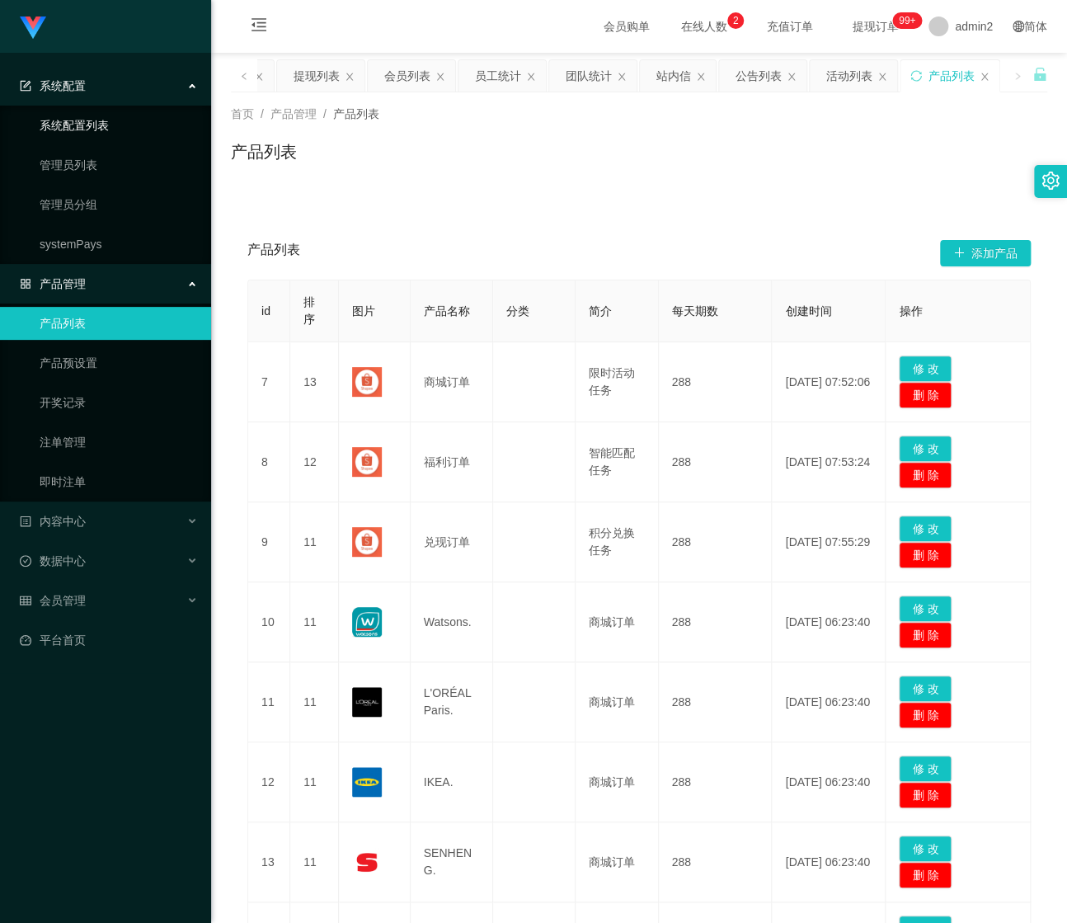
click at [127, 119] on link "系统配置列表" at bounding box center [119, 125] width 158 height 33
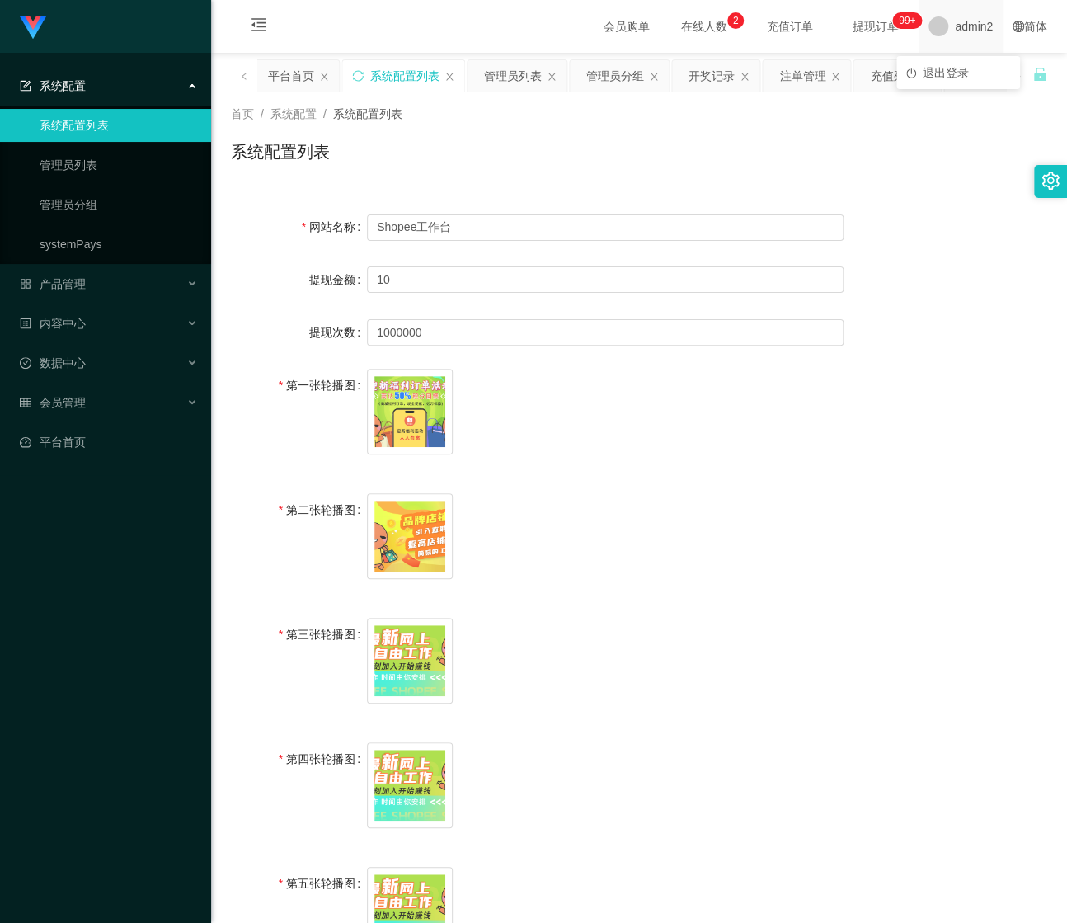
click at [930, 22] on span at bounding box center [939, 26] width 20 height 20
click at [855, 378] on div "第一张轮播图 image.png" at bounding box center [639, 421] width 817 height 105
click at [243, 378] on div "第一张轮播图" at bounding box center [299, 385] width 136 height 33
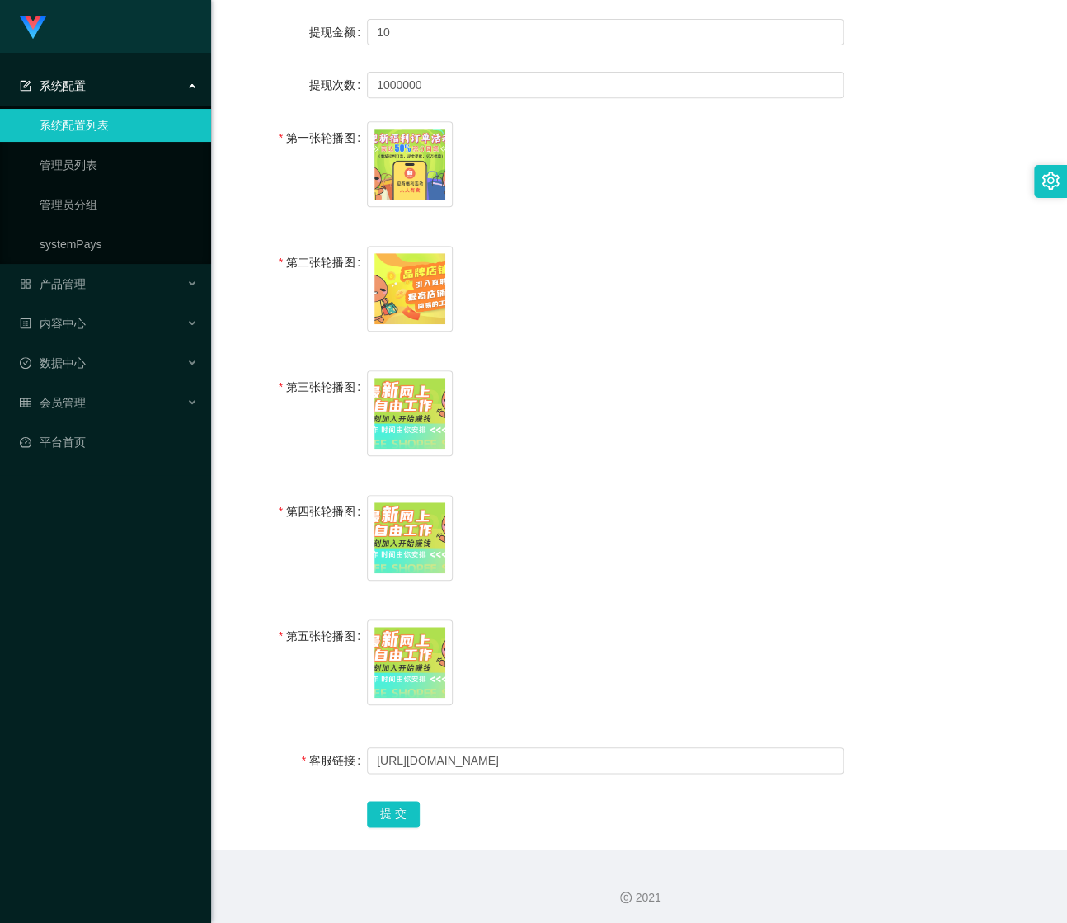
click at [1052, 169] on div at bounding box center [1050, 181] width 33 height 33
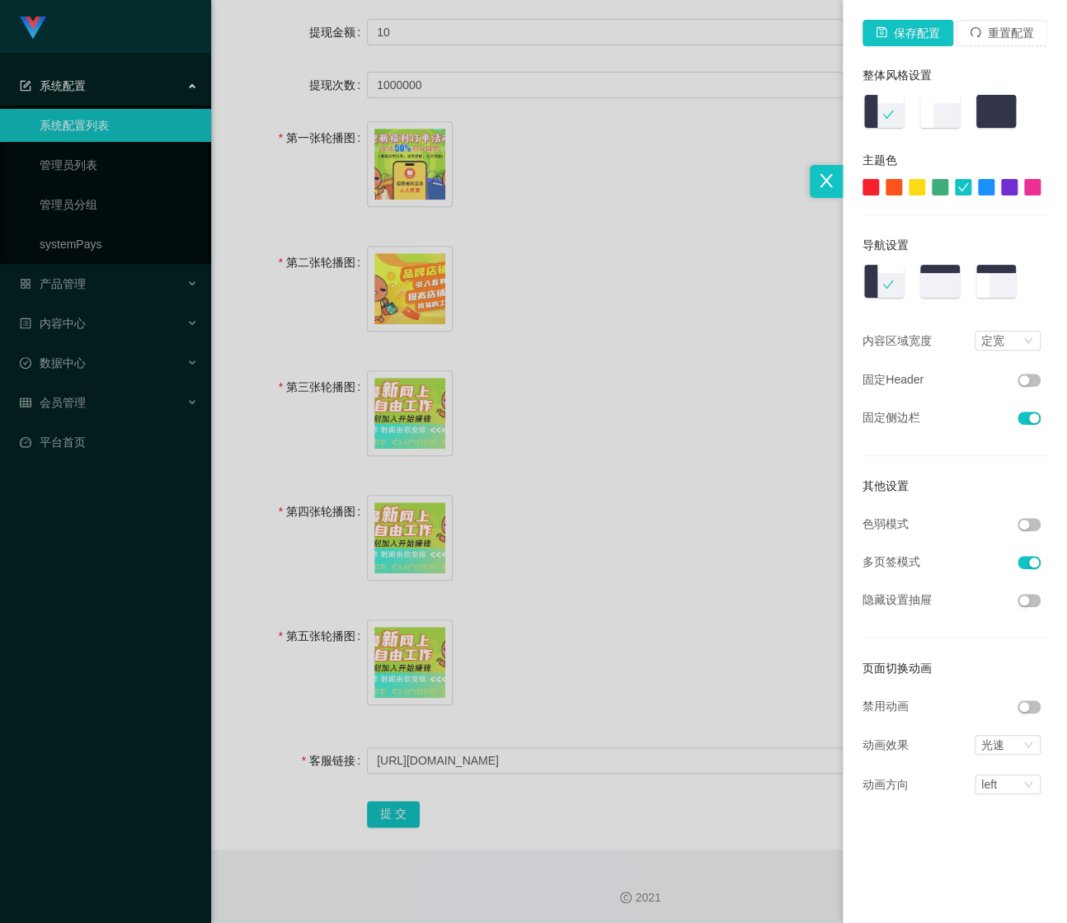
click at [835, 173] on div at bounding box center [826, 181] width 33 height 33
